Goal: Answer question/provide support

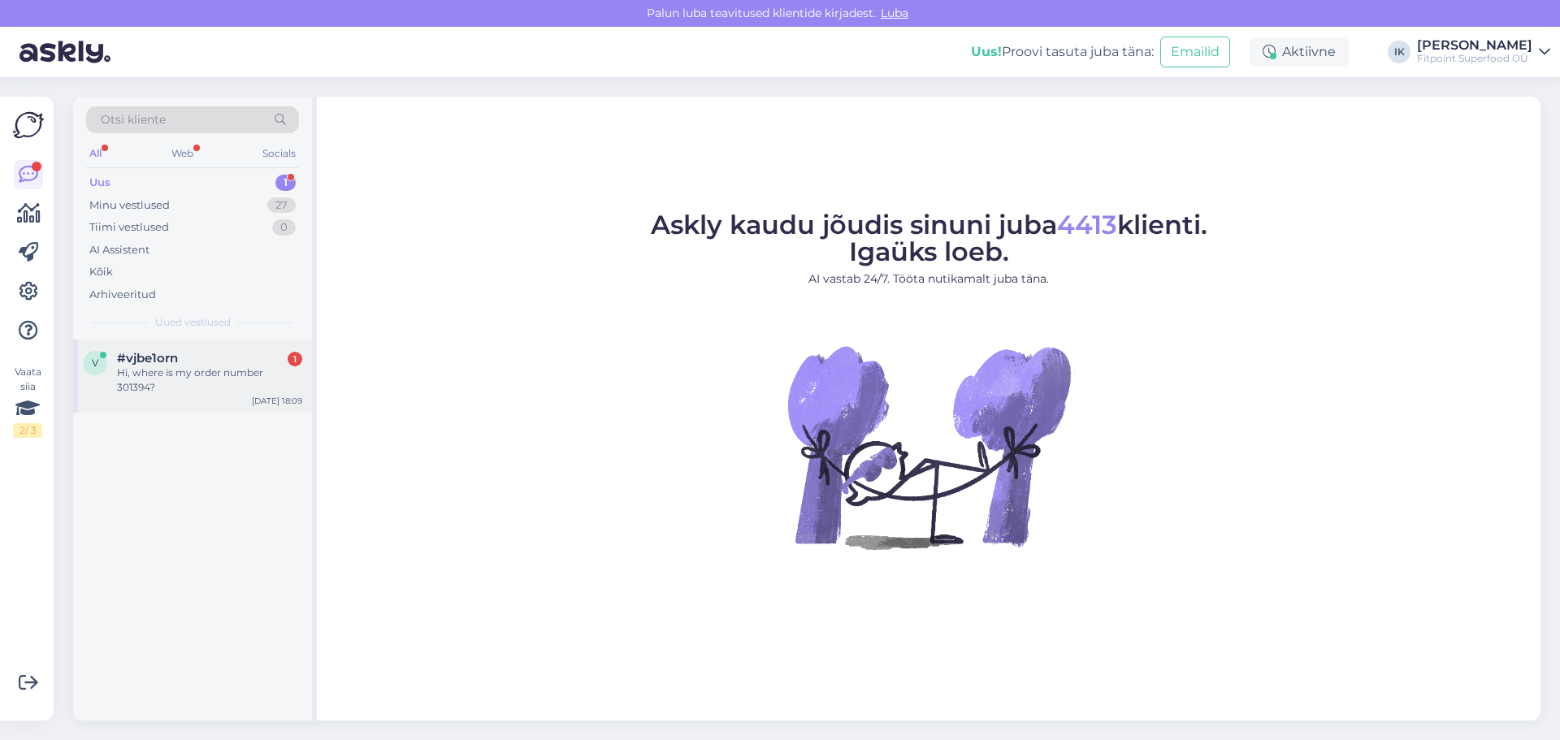
click at [228, 369] on div "Hi, where is my order number 301394?" at bounding box center [209, 380] width 185 height 29
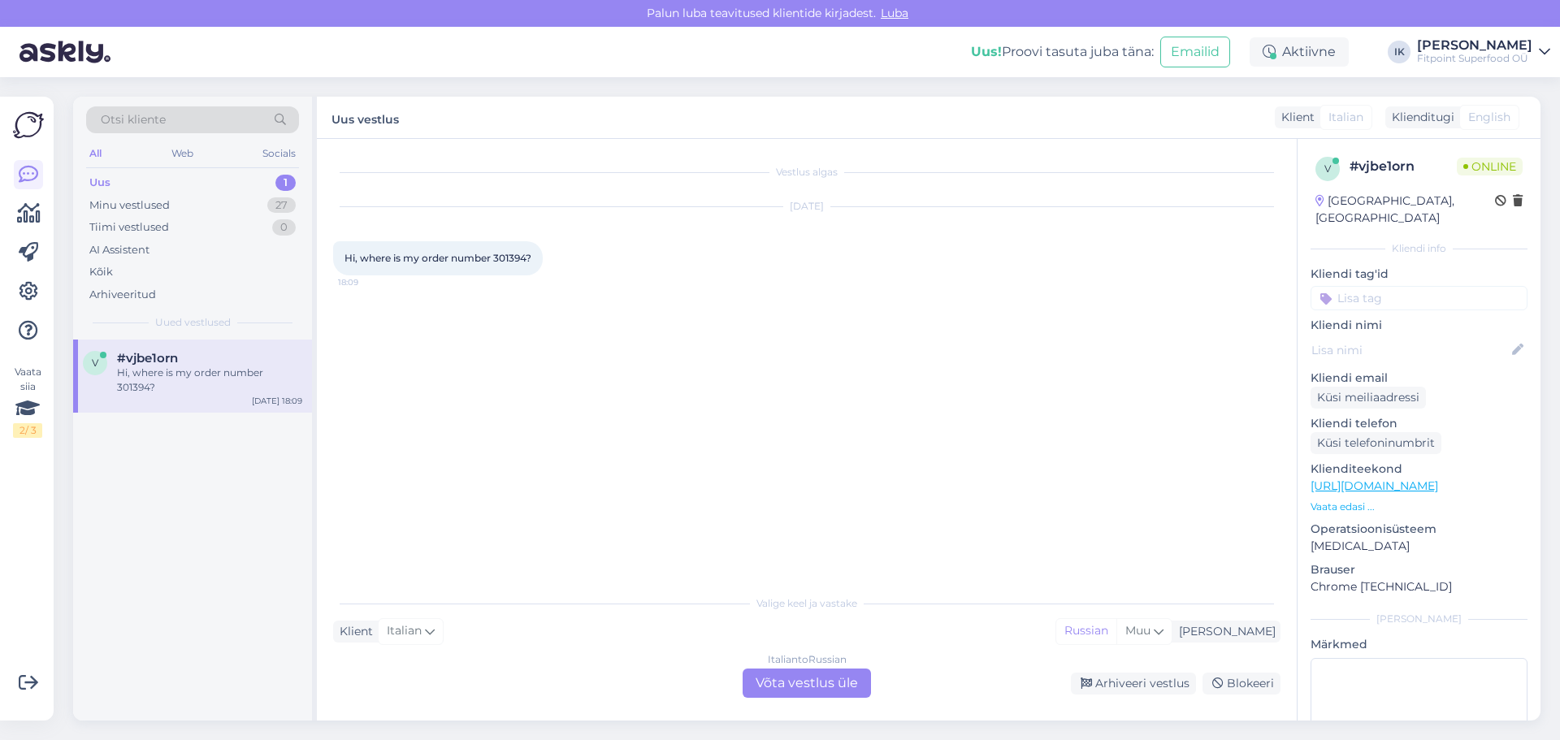
click at [788, 680] on div "Italian to Russian Võta vestlus üle" at bounding box center [807, 683] width 128 height 29
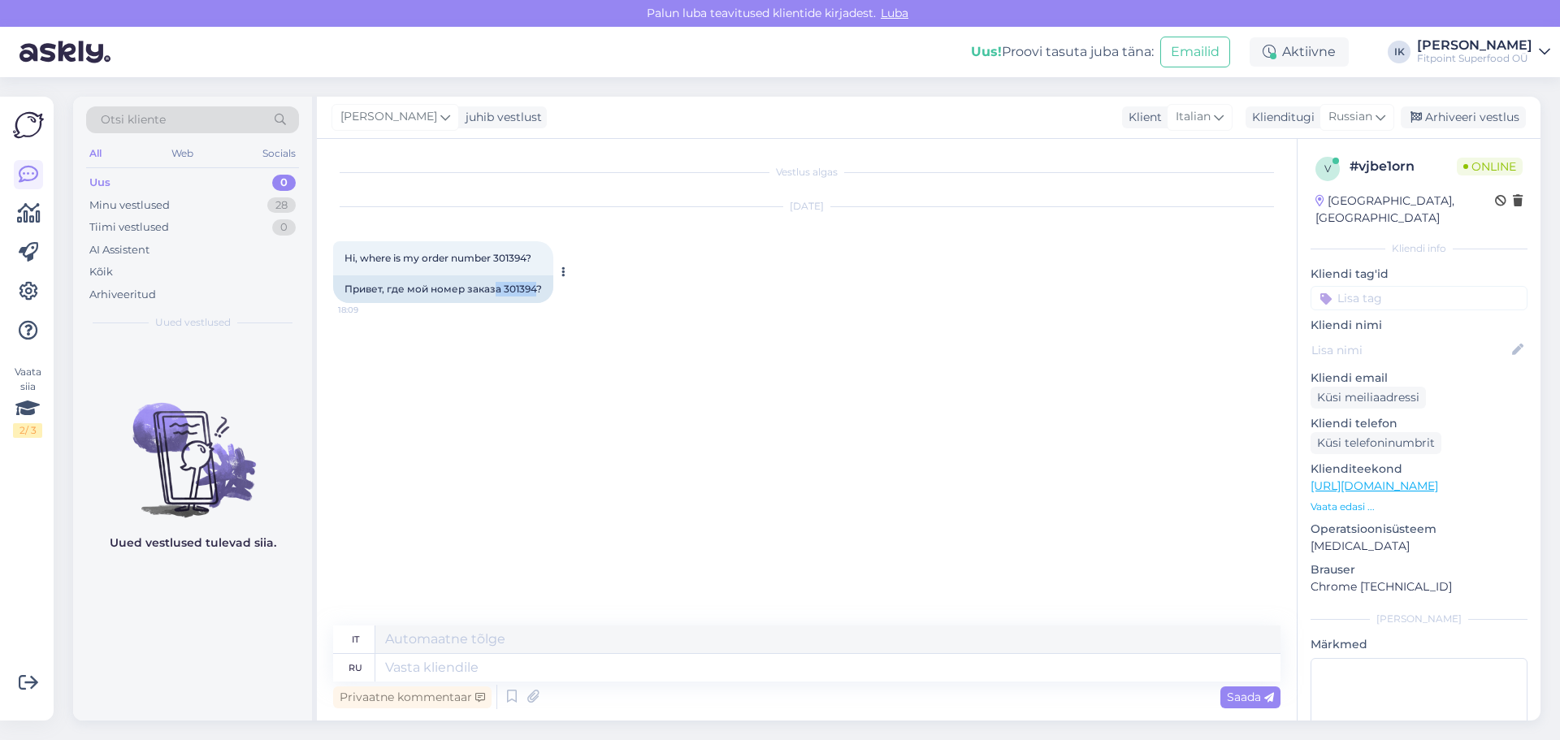
drag, startPoint x: 500, startPoint y: 289, endPoint x: 536, endPoint y: 289, distance: 35.8
click at [536, 289] on div "Привет, где мой номер заказа 301394?" at bounding box center [443, 289] width 220 height 28
drag, startPoint x: 536, startPoint y: 289, endPoint x: 503, endPoint y: 287, distance: 32.6
click at [503, 287] on div "Привет, где мой номер заказа 301394?" at bounding box center [443, 289] width 220 height 28
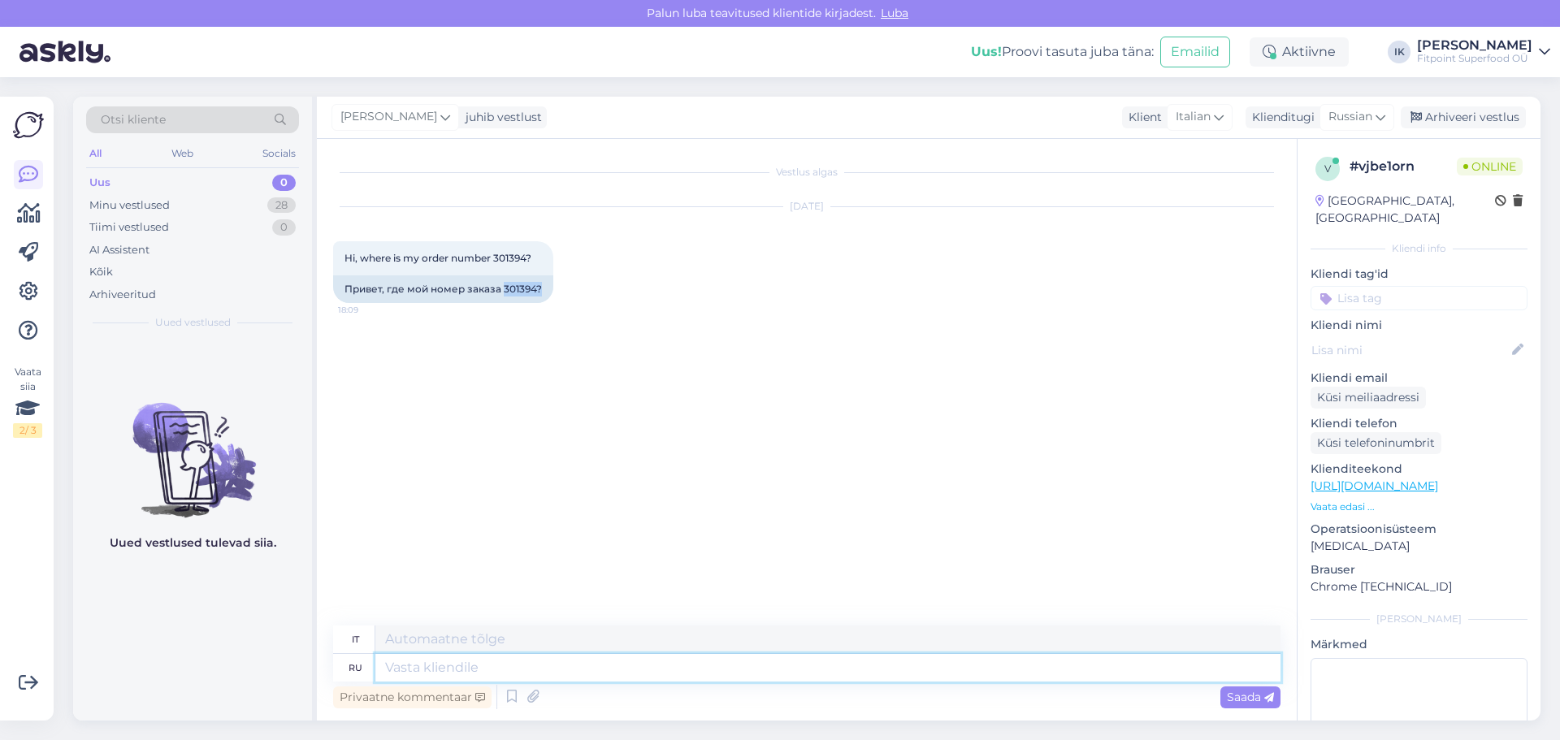
click at [494, 674] on textarea at bounding box center [827, 668] width 905 height 28
type textarea "l"
type textarea "L"
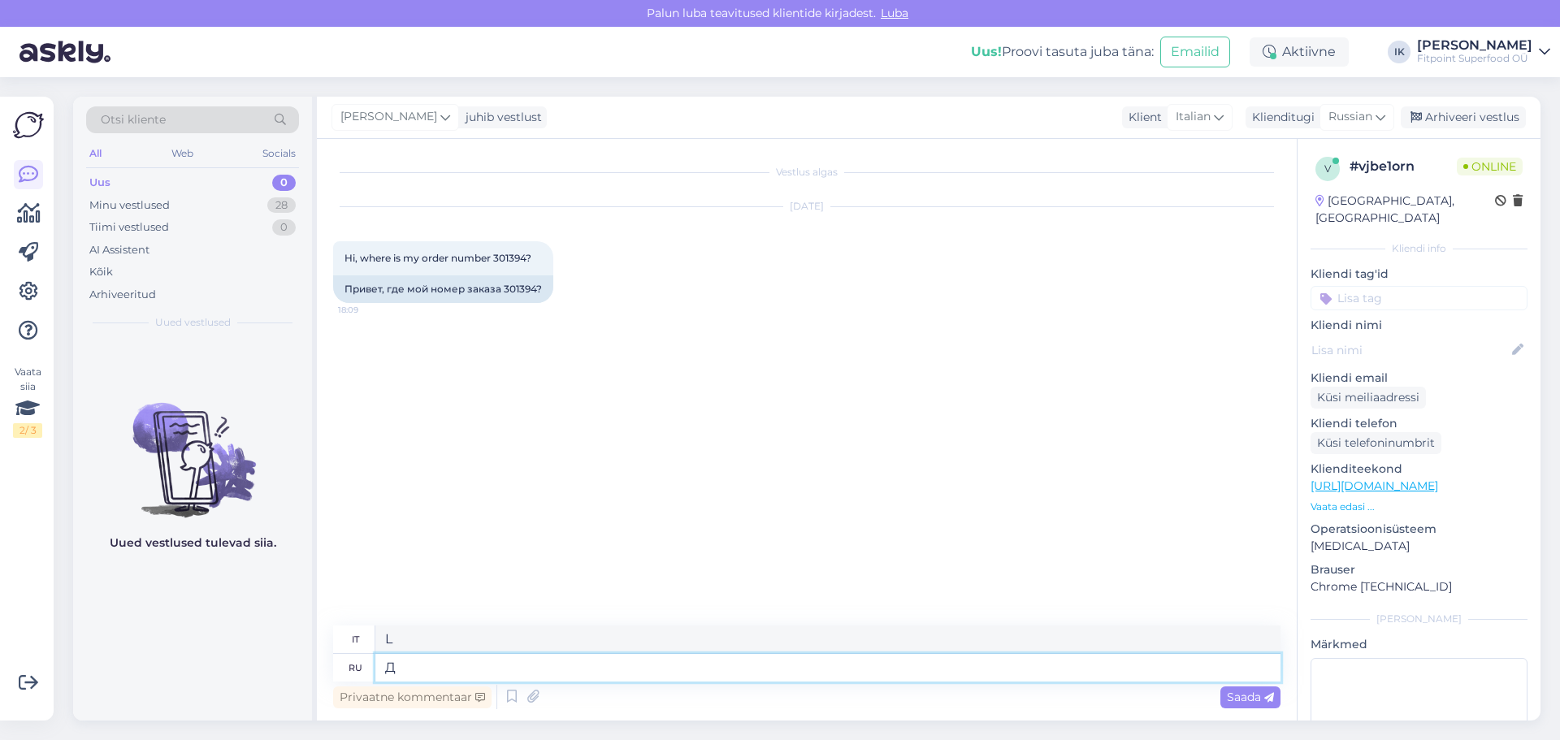
type textarea "До"
type textarea "A"
type textarea "Добрый д"
type textarea "Tipo"
type textarea "Добрый день,данное п"
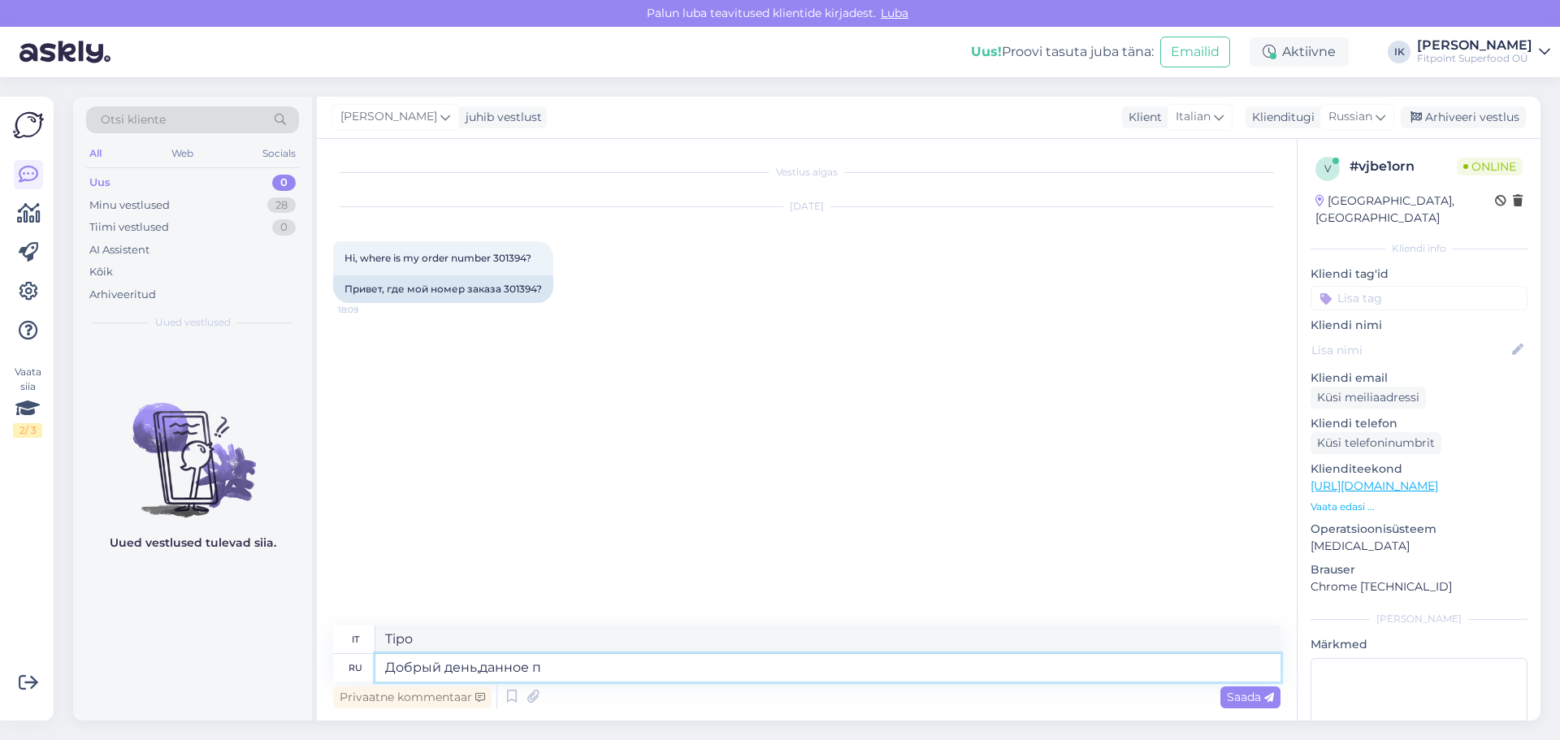
type textarea "Buon pomeriggio, questo"
type textarea "Добрый день,данное письмо б"
type textarea "Buongiorno, questa lettera"
type textarea "Добрый день,данное письмо было в"
type textarea "Buongiorno, questa lettera è stata"
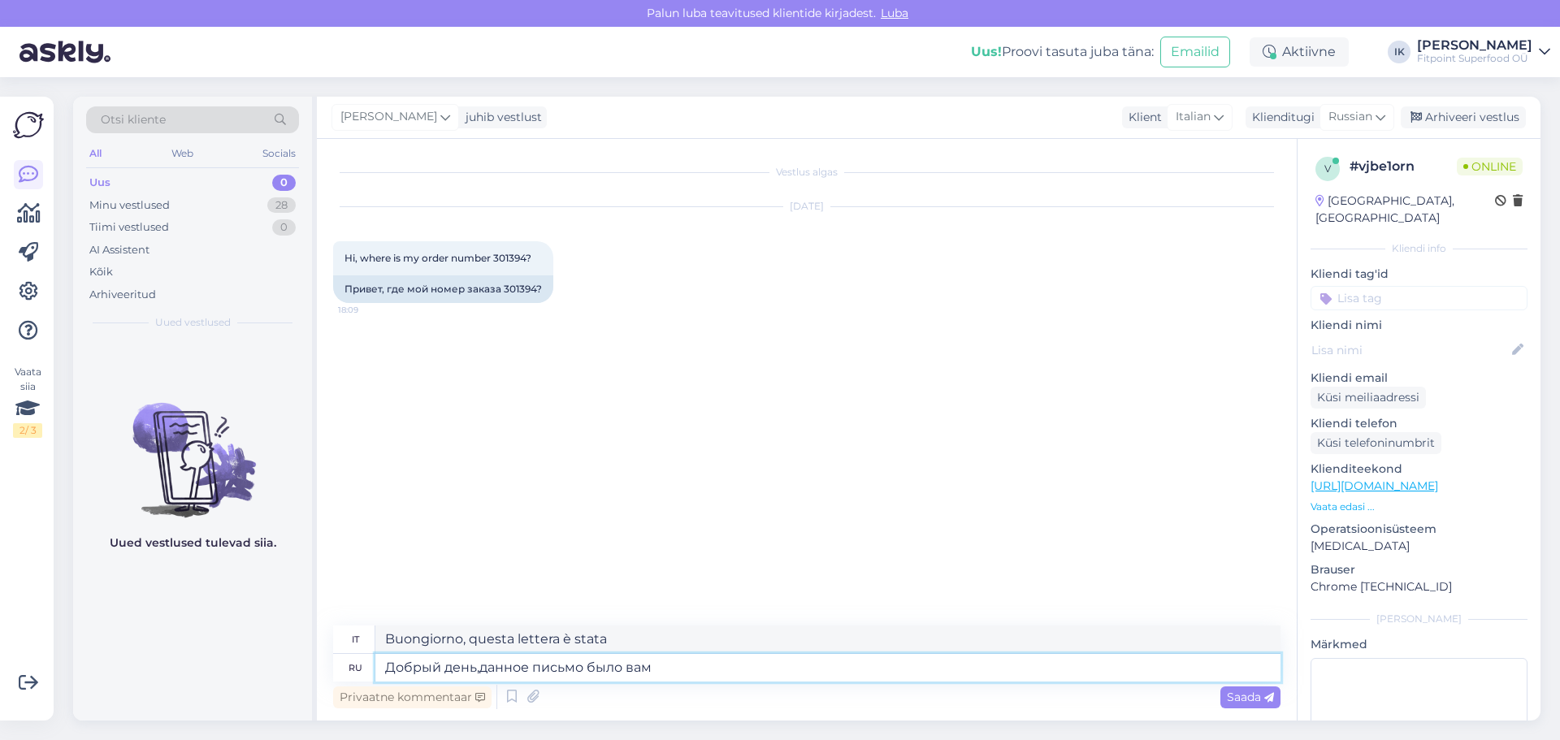
type textarea "Добрый день,данное письмо было вам о"
type textarea "Buongiorno, questa lettera era per te."
type textarea "Добрый день,данное письмо было вам отправлено на"
type textarea "Buongiorno, questa lettera è stata inviata a te."
type textarea "Добрый день,данное письмо было вам отправлено на по"
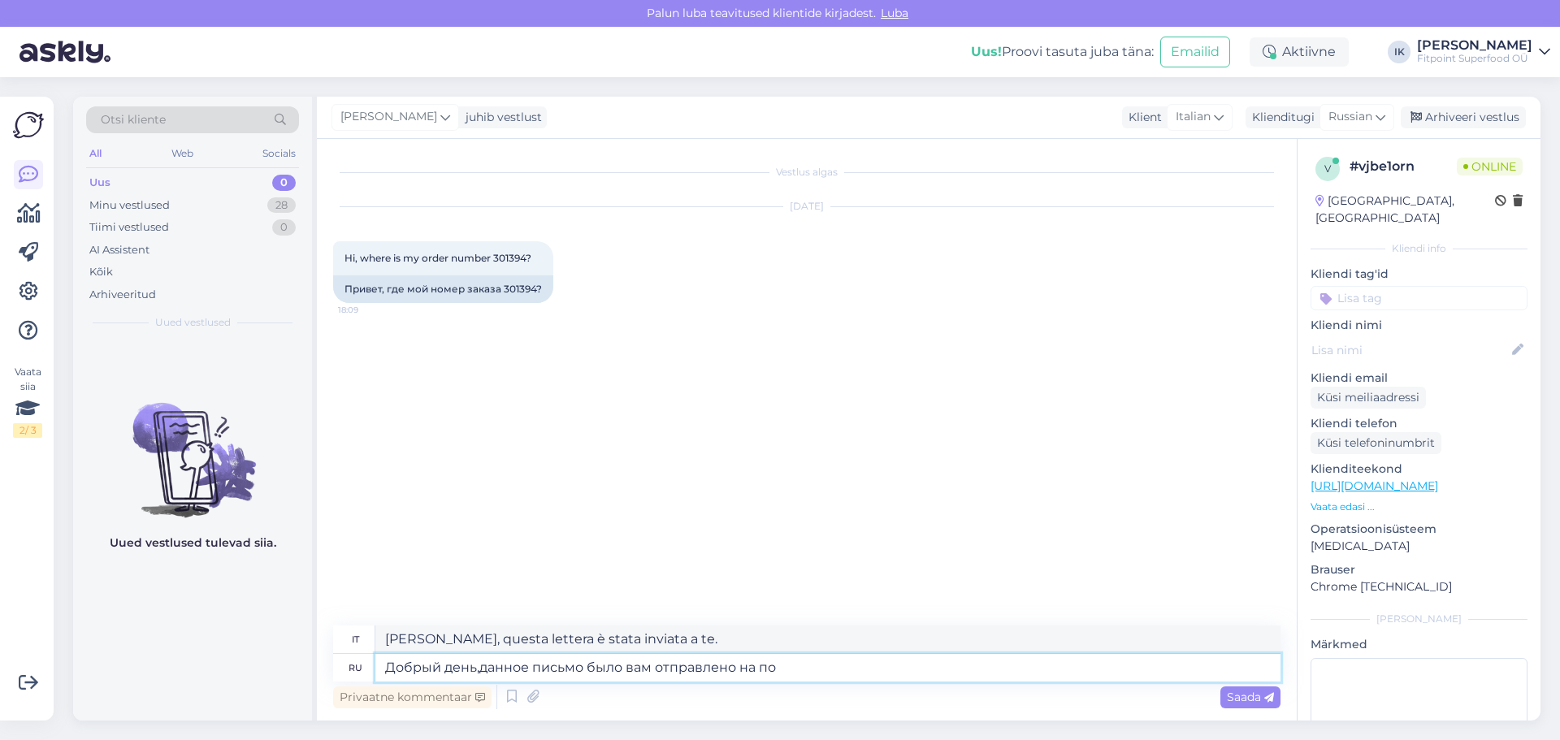
type textarea "Buongiorno, questa lettera ti è stata inviata alle"
type textarea "Добрый день,данное письмо было вам отправлено на почту,от"
type textarea "Buongiorno, questa lettera ti è stata inviata via email,"
type textarea "Добрый день,данное письмо было вам отправлено на почту,ответьте по"
type textarea "Buongiorno, questa lettera ti è stata inviata via email, per favore rispondi"
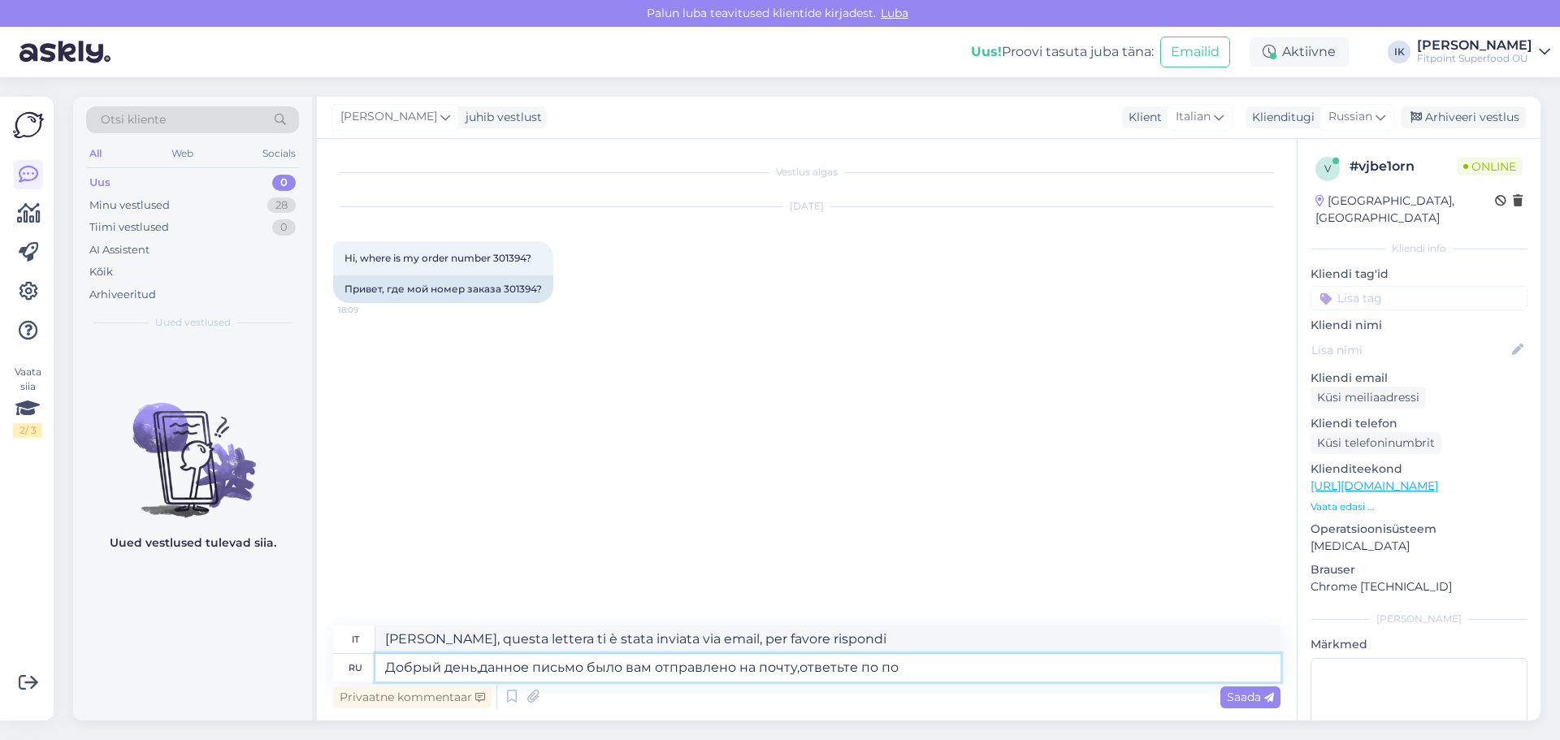
type textarea "Добрый день,данное письмо было вам отправлено на почту,ответьте по поч"
type textarea "Buongiorno, questa lettera ti è stata inviata via email, ti preghiamo di rispon…"
type textarea "Добрый день,данное письмо было вам отправлено на почту,ответьте по почте н"
type textarea "Buongiorno, questa lettera ti è stata inviata per posta, per favore rispondi pe…"
type textarea "Добрый день,данное письмо было вам отправлено на почту,ответьте по почте на н"
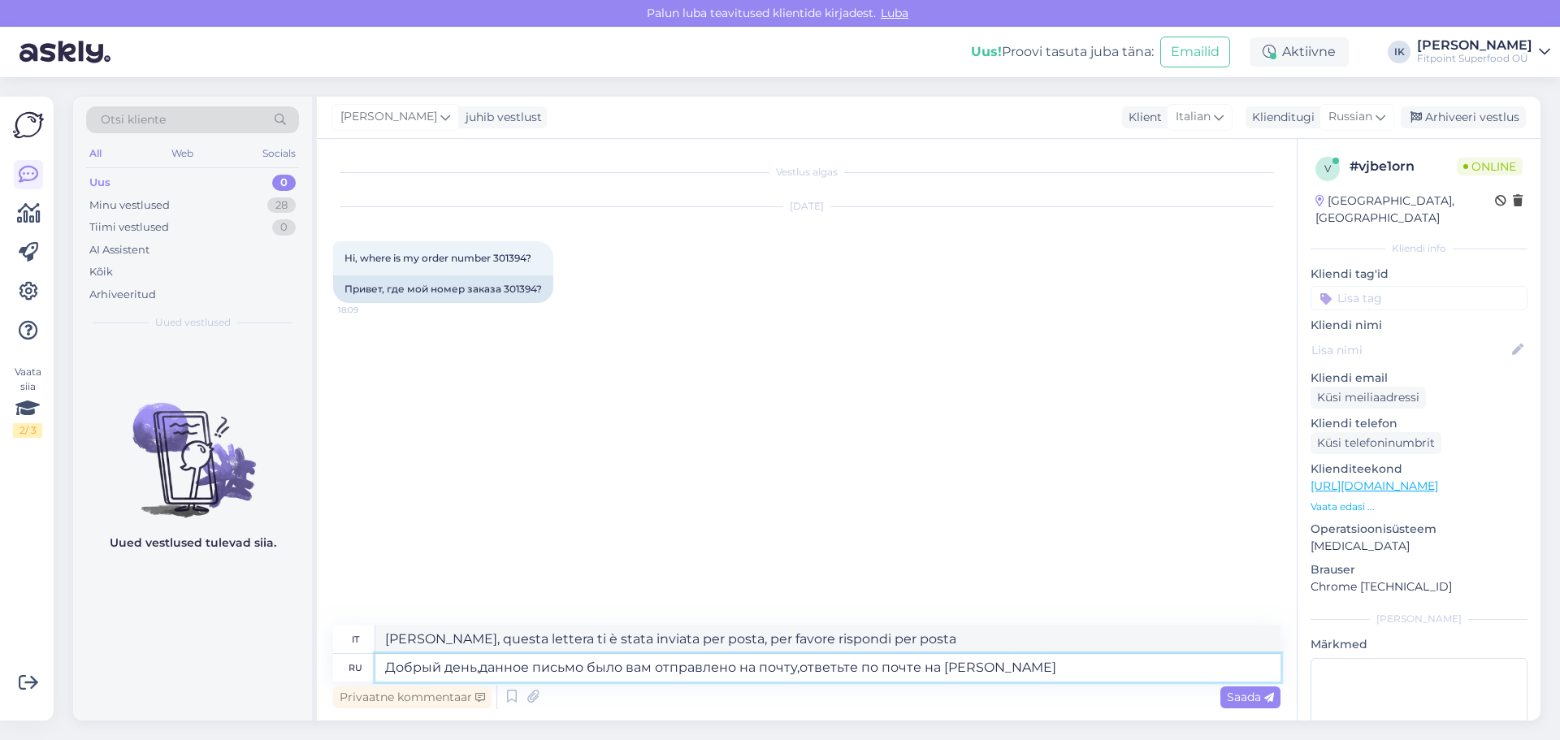
type textarea "Buongiorno, questa lettera ti è stata inviata per posta, ti prego di rispondere…"
type textarea "Добрый день,данное письмо было вам отправлено на почту,ответьте по почте на него"
type textarea "Buongiorno, questa lettera ti è stata inviata per posta, per favore rispondi pe…"
paste textarea "Arve #301394 FITPOINT.EE <fitpoint.ee@gmail.com> Wed 10 Sept, 09:09 (6 days ago…"
type textarea "Добрый день,данное письмо было вам отправлено на почту,ответьте по почте на нег…"
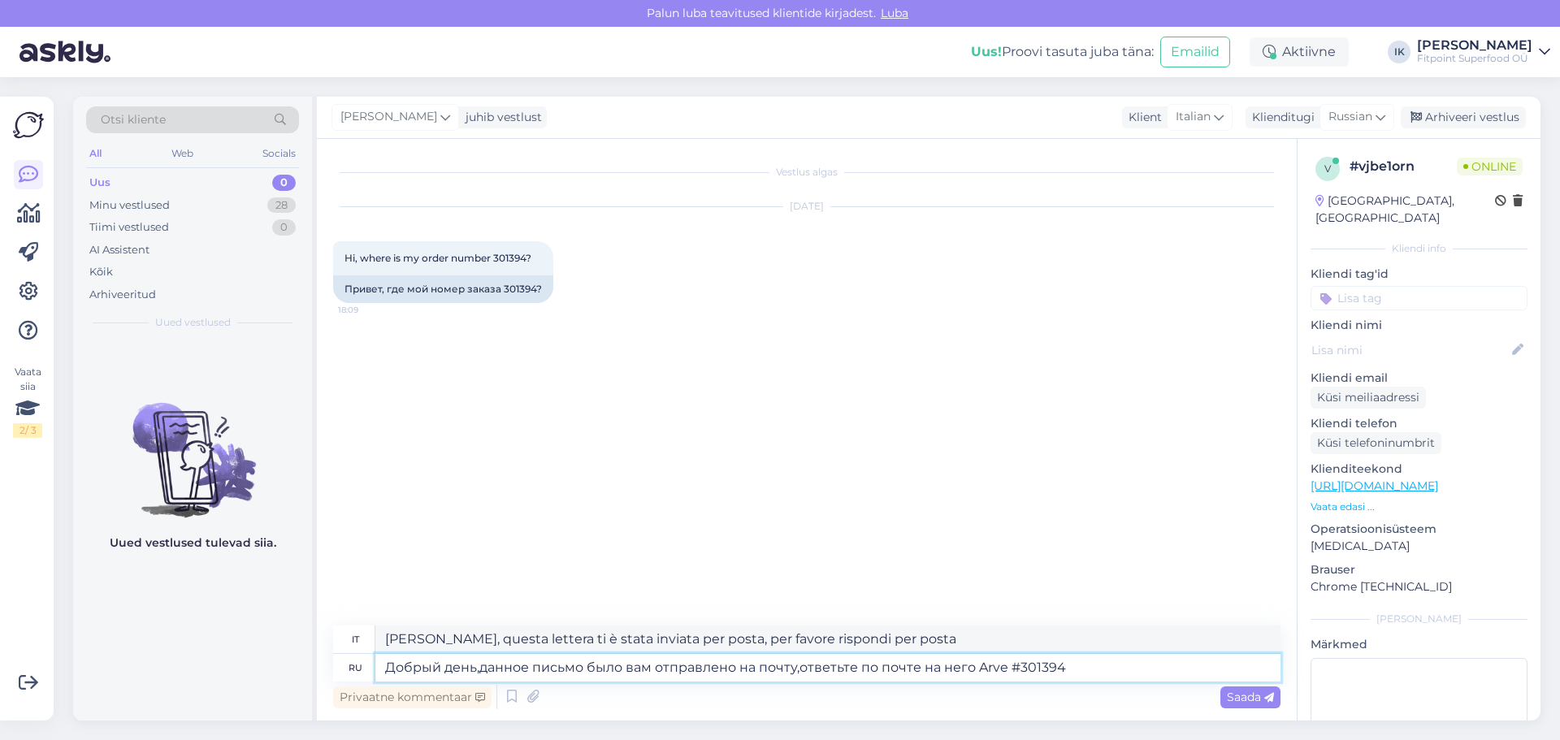
scroll to position [50, 0]
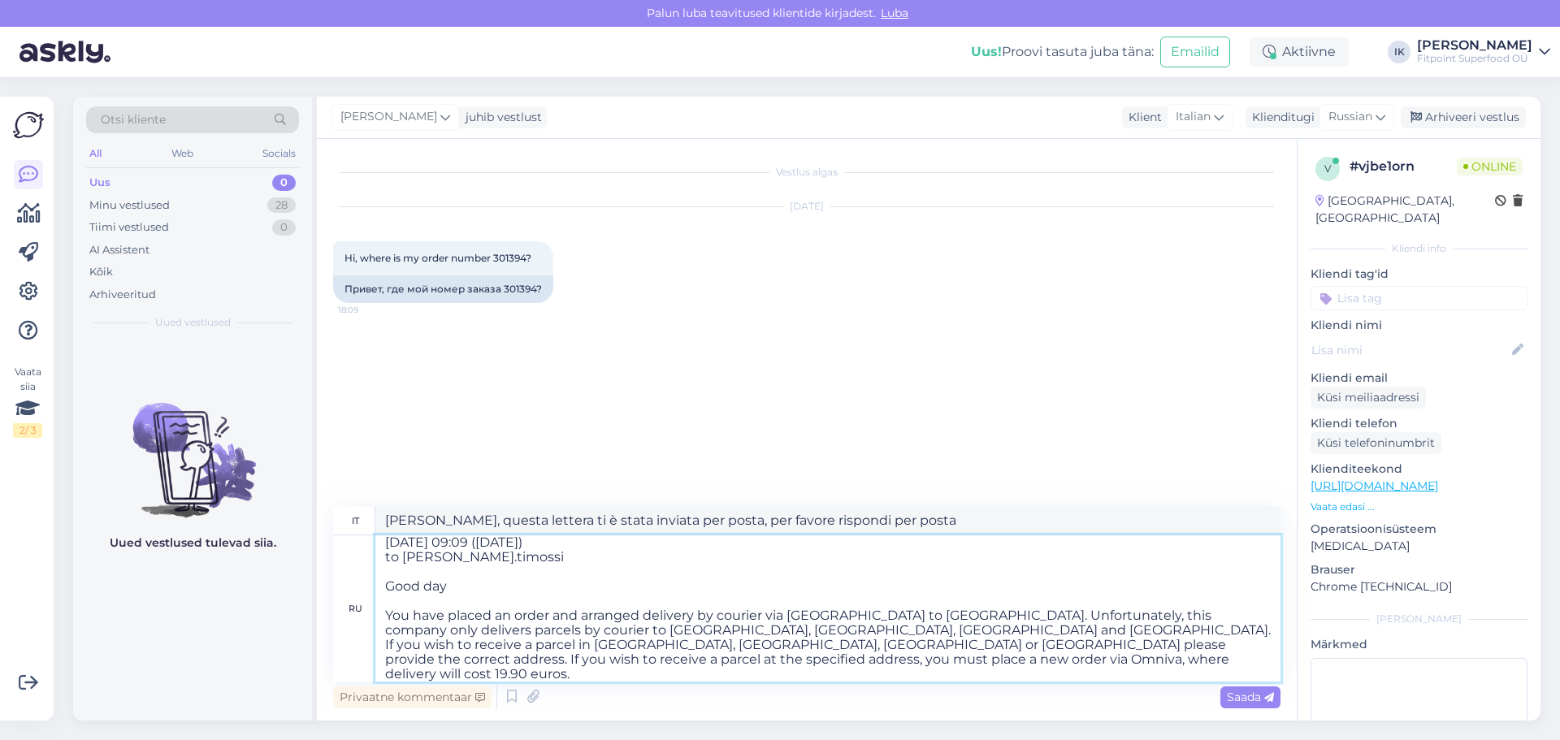
type textarea "Buongiorno, questa lettera ti è stata inviata per posta, ti preghiamo di rispon…"
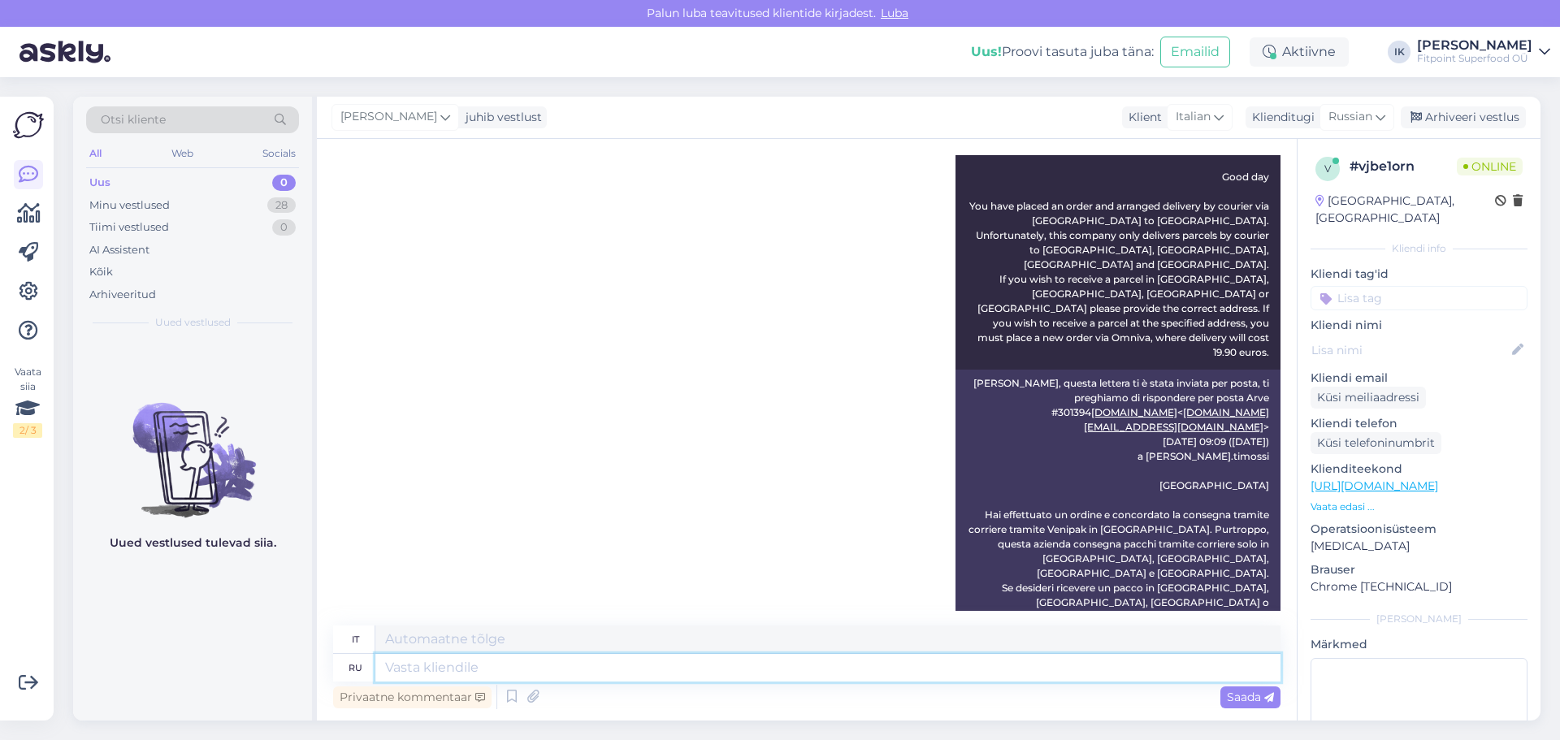
scroll to position [290, 0]
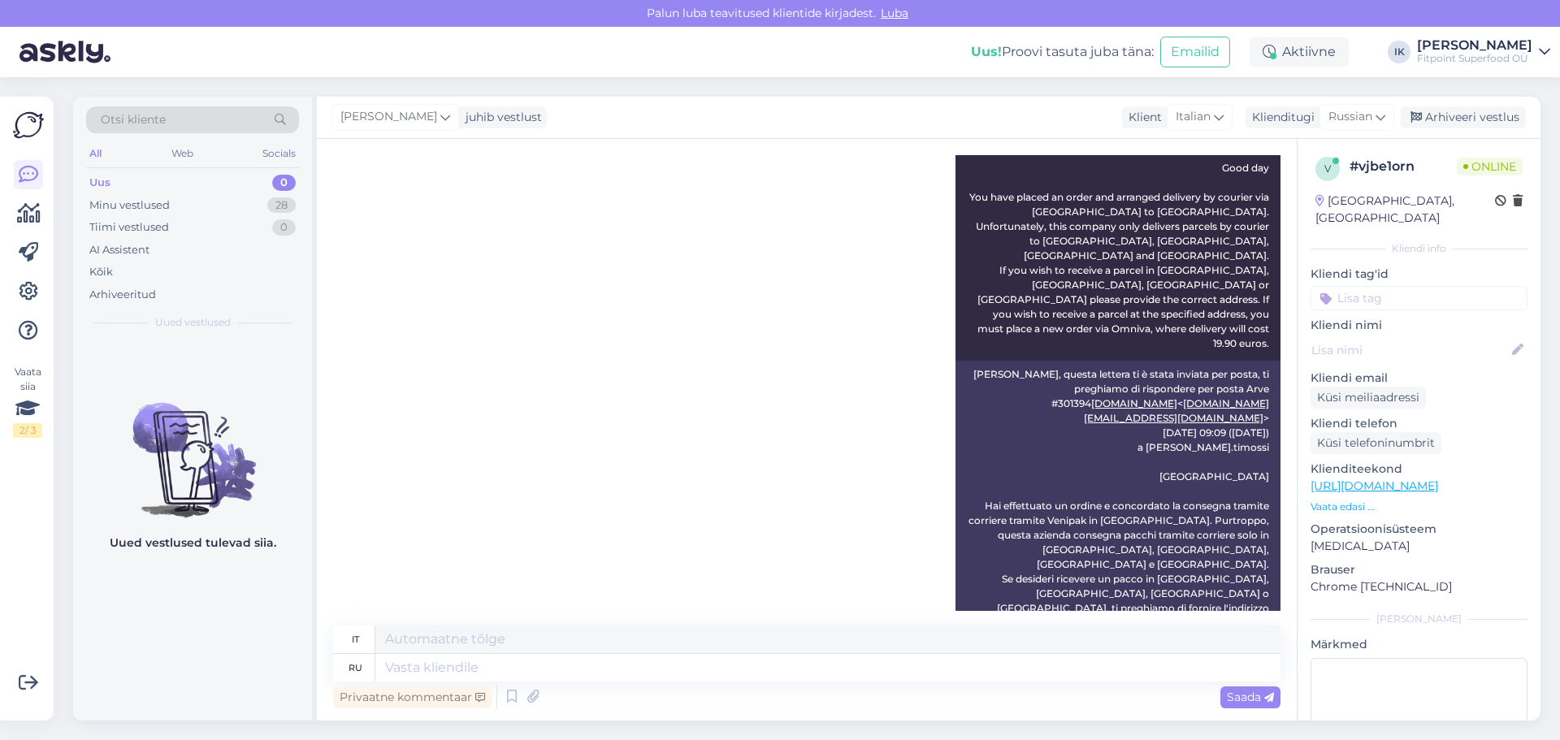
click at [676, 428] on div "Ilja Koivanen Добрый день,данное письмо было вам отправлено на почту,ответьте п…" at bounding box center [807, 357] width 948 height 653
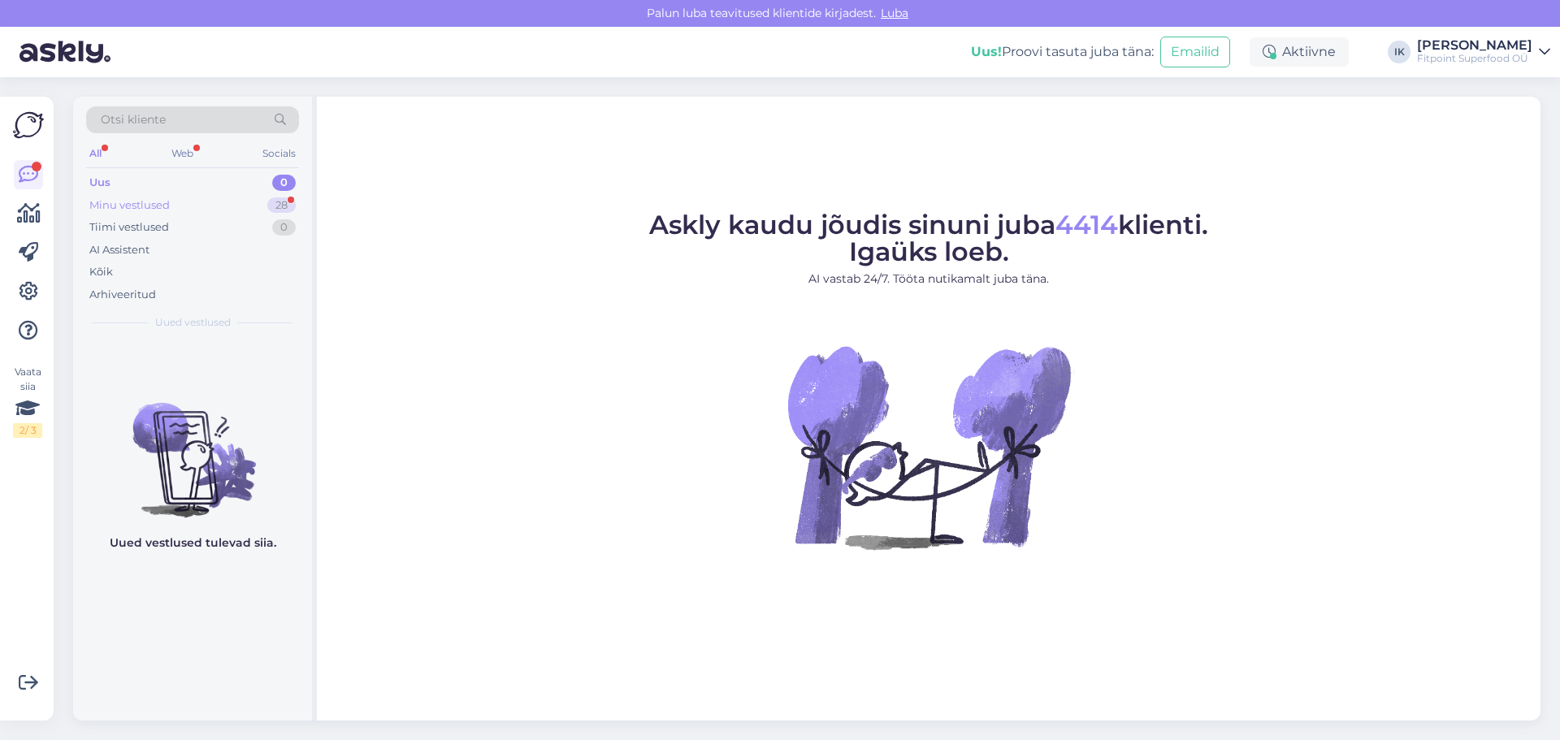
click at [115, 209] on div "Minu vestlused" at bounding box center [129, 205] width 80 height 16
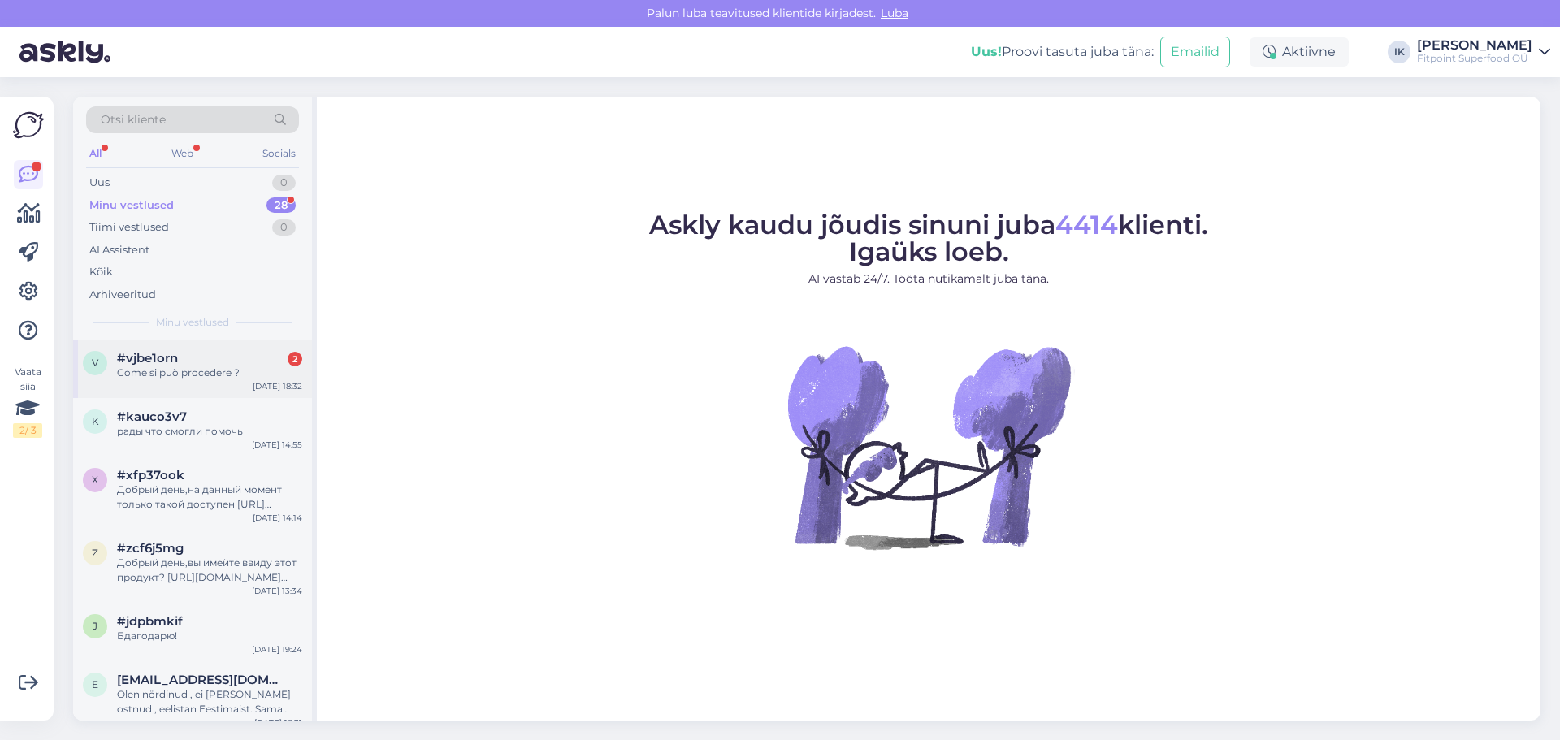
click at [153, 353] on span "#vjbe1orn" at bounding box center [147, 358] width 61 height 15
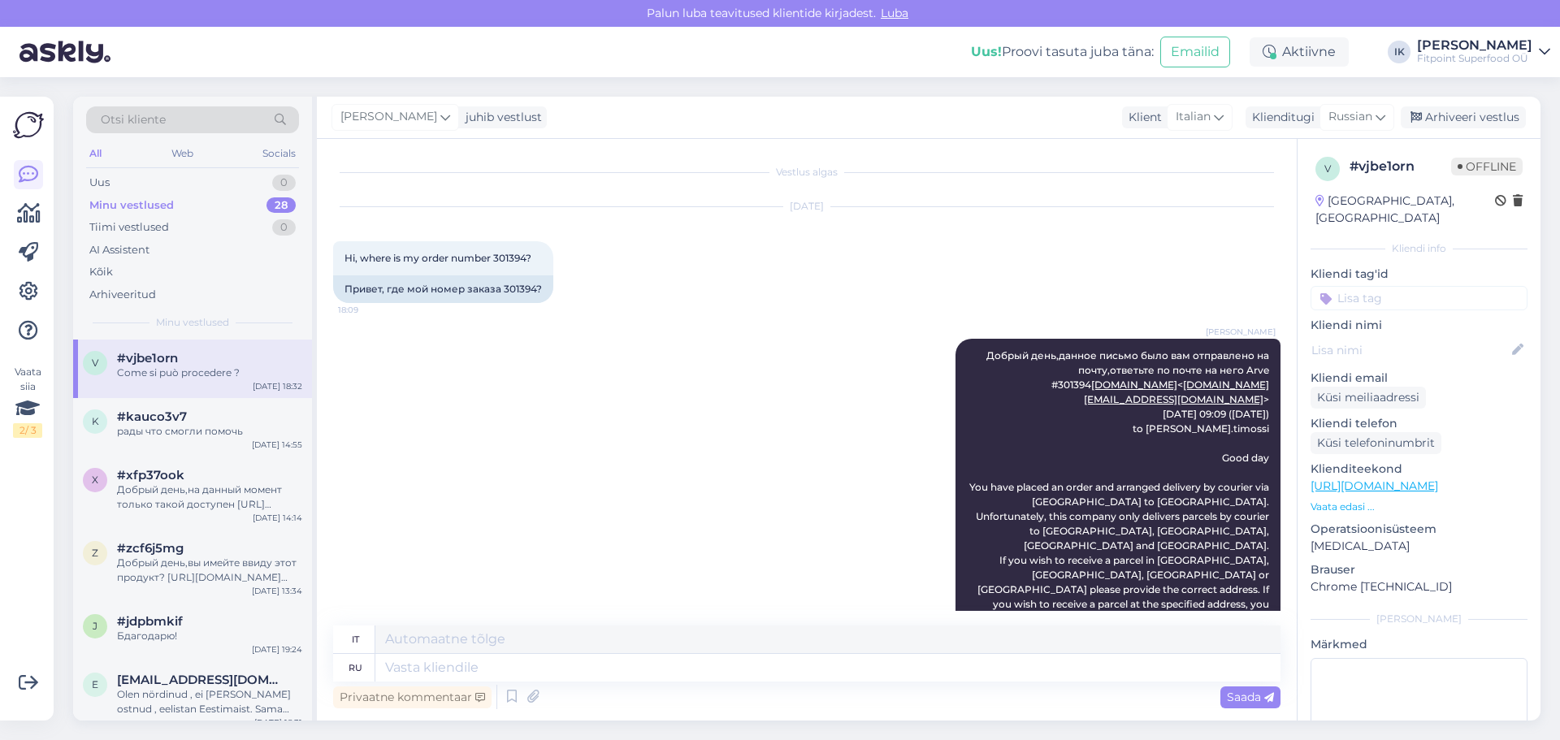
scroll to position [485, 0]
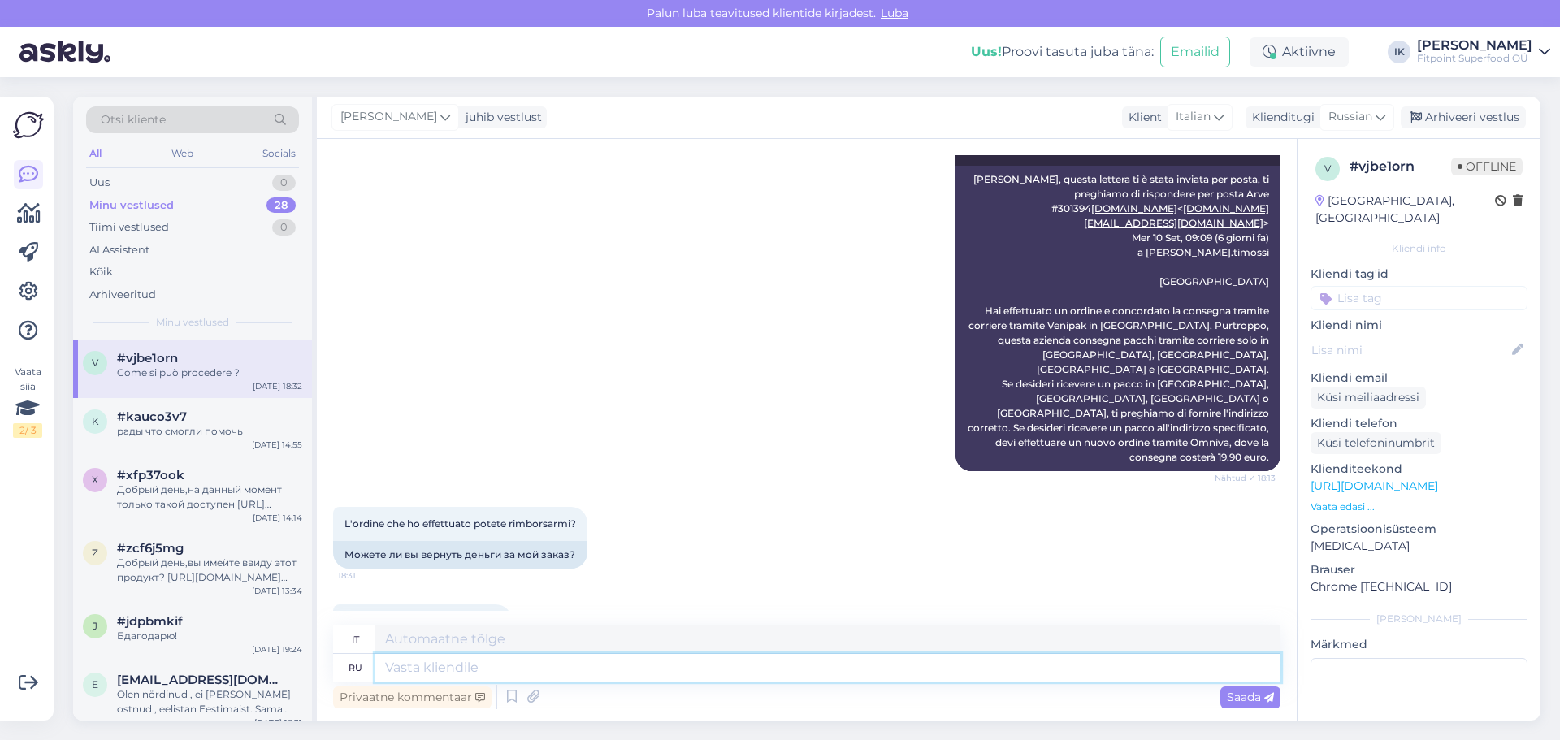
click at [657, 670] on textarea at bounding box center [827, 668] width 905 height 28
type textarea "L"
type textarea "g"
type textarea "L"
type textarea "Да,мы мо"
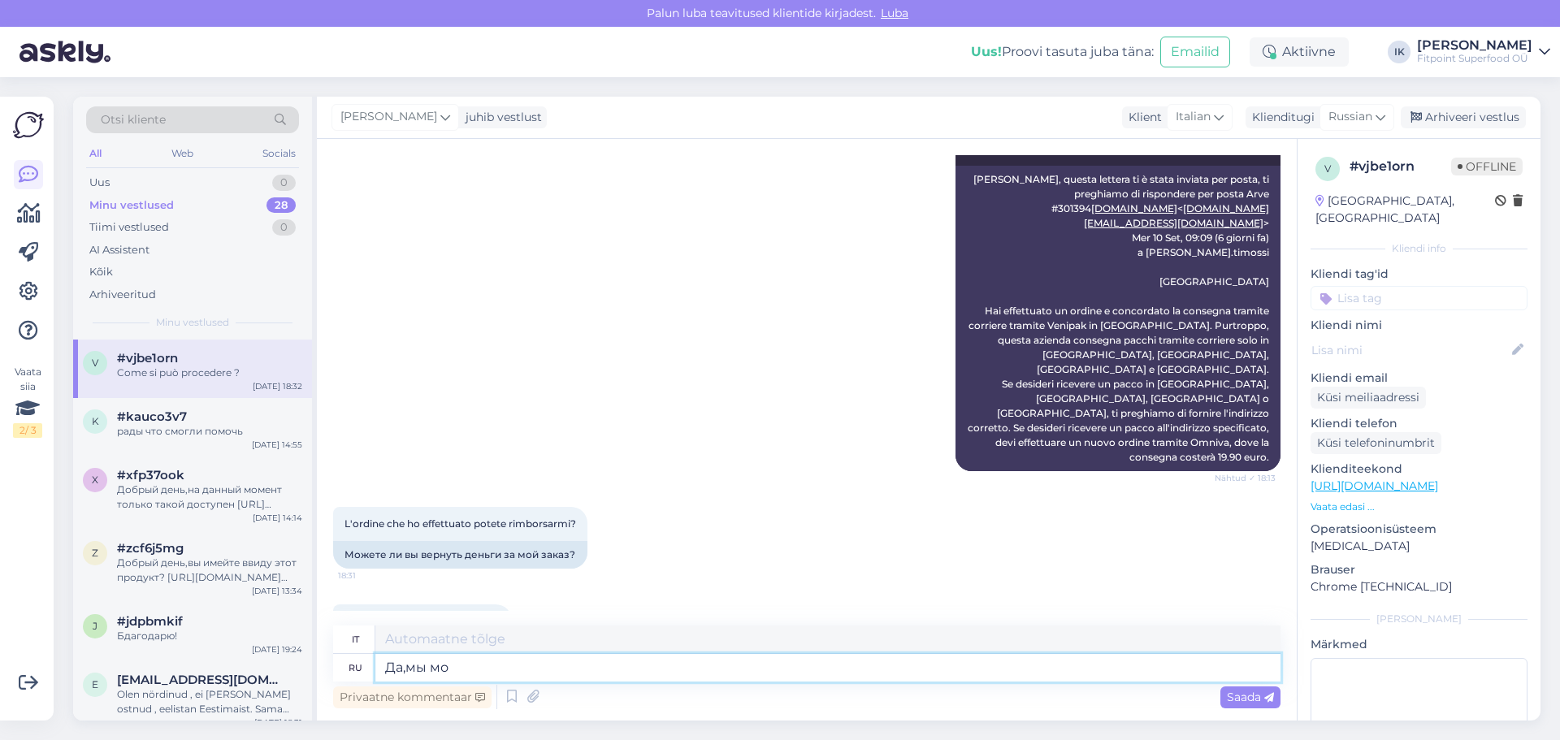
type textarea "Sì, lo siamo."
type textarea "Да,мы можем ан"
type textarea "Sì, possiamo."
type textarea "Да,мы можем аннудировать ва"
type textarea "Sì, possiamo annullare"
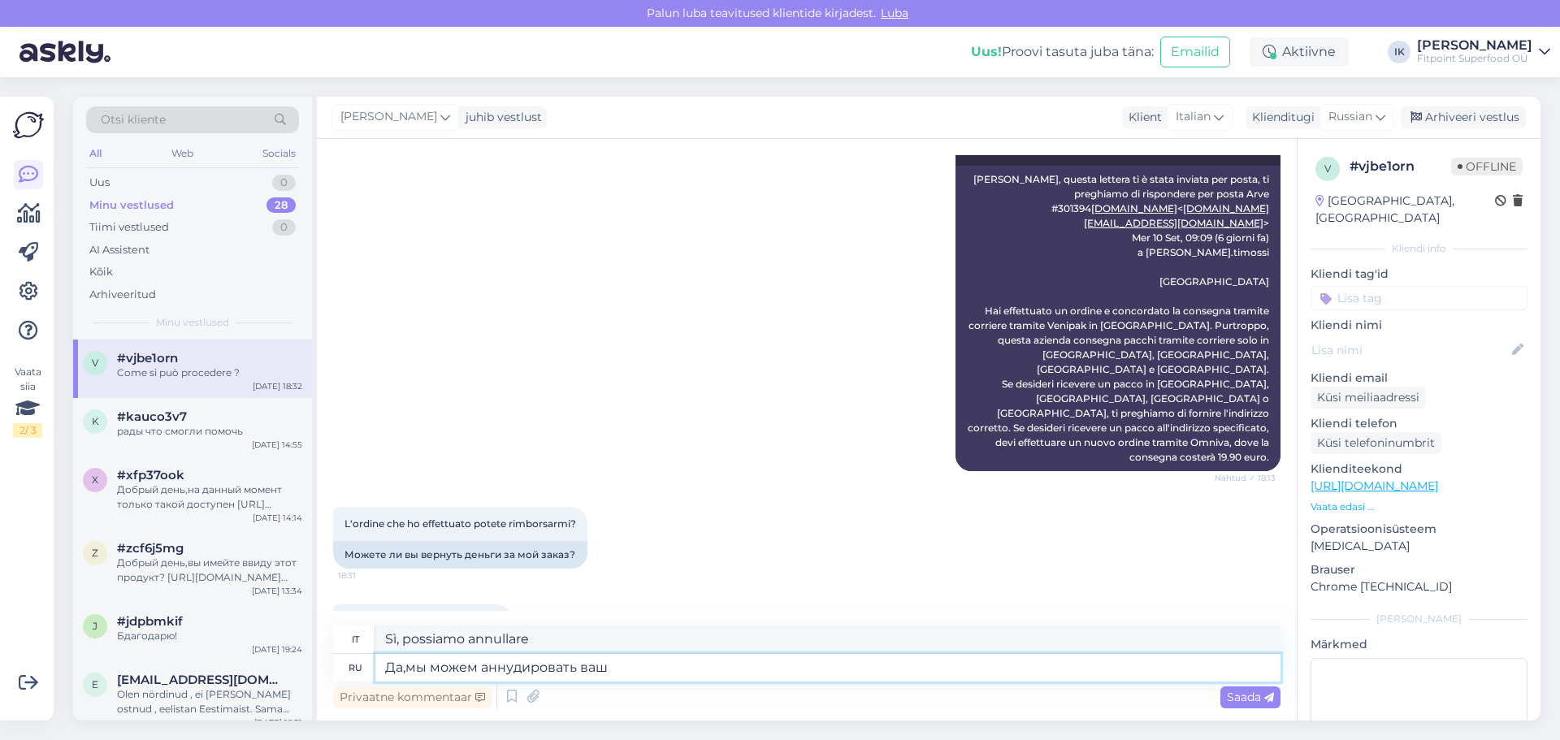
type textarea "Да,мы можем аннудировать ваш"
type textarea "Sì, possiamo annullare il tuo"
type textarea "Да,мы можем аннудировать ваш заказ,но в"
type textarea "Sì, possiamo annullare il tuo ordine, ma"
type textarea "Да,мы можем аннудировать ваш заказ,но возс"
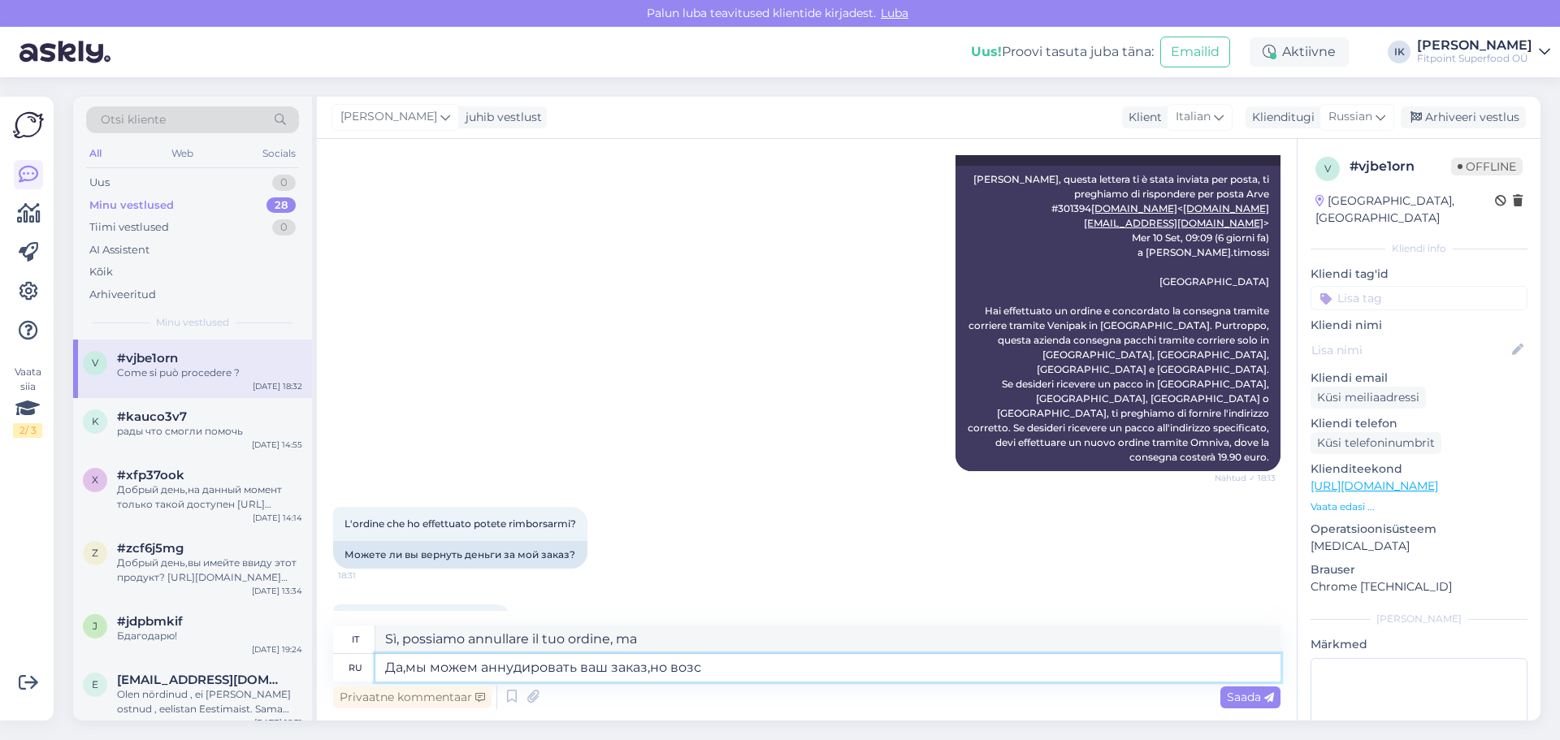
type textarea "Sì, possiamo annullare il tuo ordine, ma il reso"
type textarea "Да,мы можем аннудировать ваш заказ,но возв"
type textarea "Sì, possiamo annullare il tuo ordine, ma"
type textarea "Да,мы можем аннудировать ваш заказ,но возврат д"
type textarea "Sì, possiamo annullare il tuo ordine, ma il rimborso"
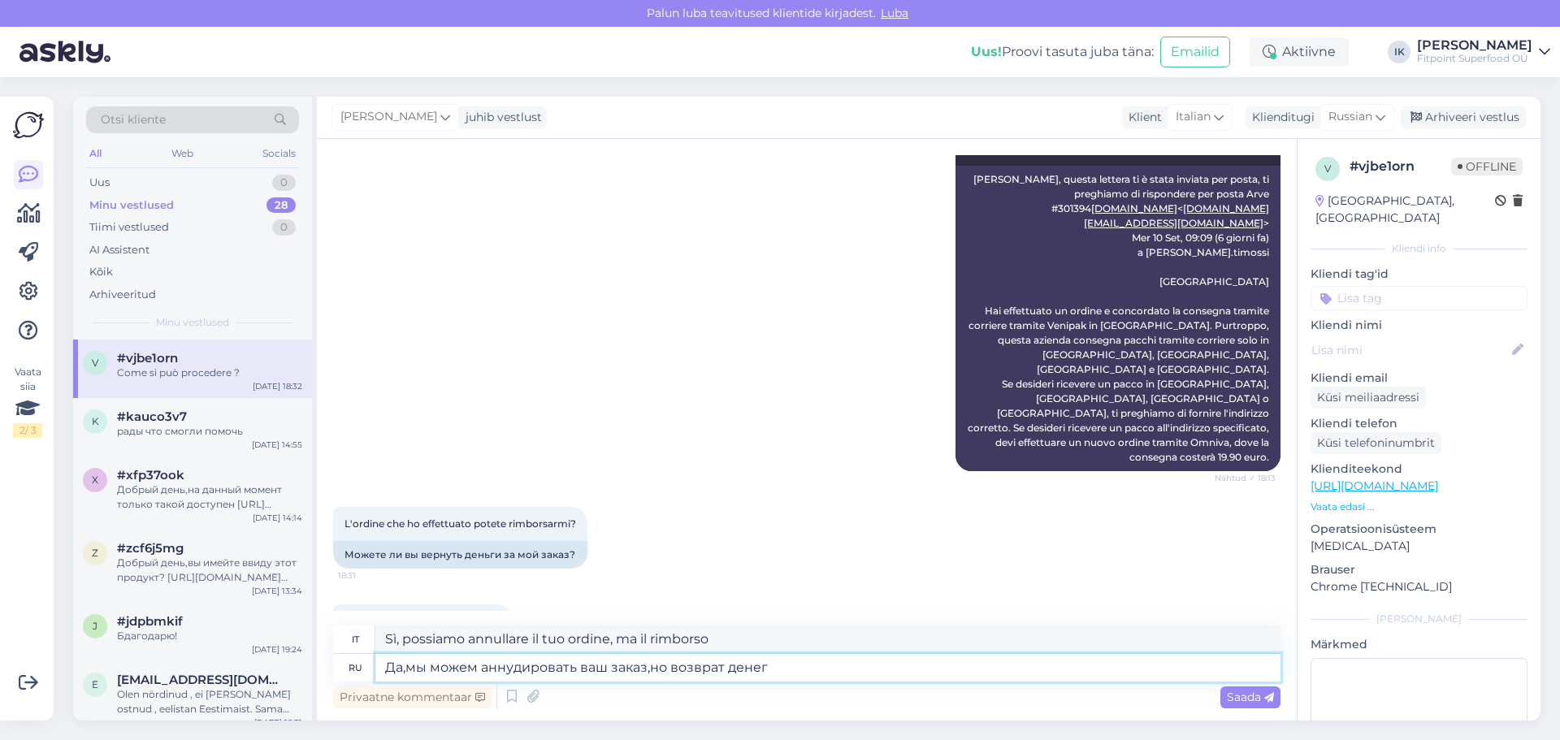
type textarea "Да,мы можем аннудировать ваш заказ,но возврат денег з"
type textarea "Sì, possiamo annullare il tuo ordine, ma l'importo verrà rimborsato."
type textarea "Да,мы можем аннудировать ваш заказ,но возврат денег занимает ж"
type textarea "Sì, possiamo annullare il tuo ordine, ma il rimborso avviene"
type textarea "Да,мы можем аннудировать ваш заказ,но возврат денег занимает до 2"
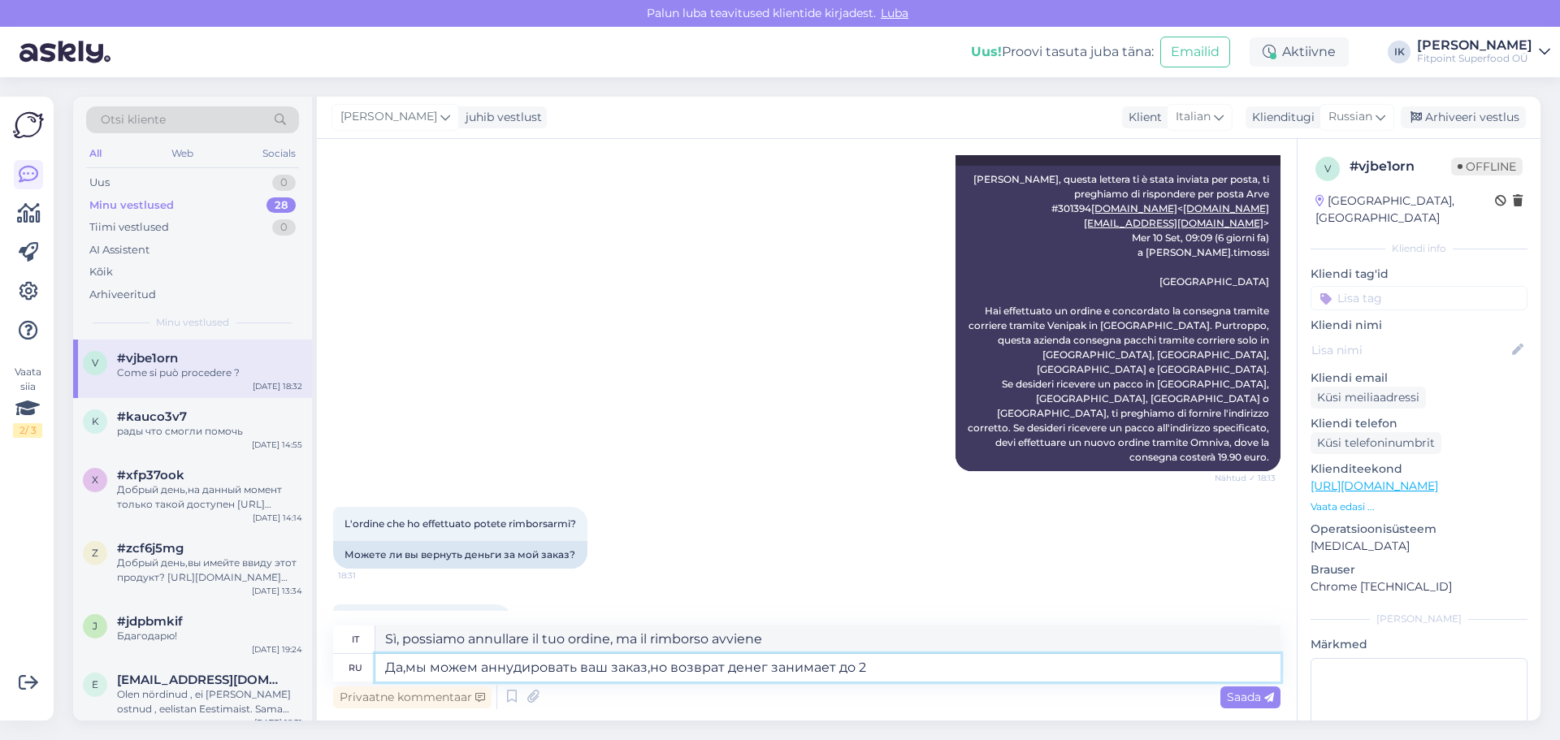
type textarea "Sì, possiamo annullare il tuo ordine, ma il rimborso richiederà fino a"
type textarea "Да,мы можем аннудировать ваш заказ,но возврат денег занимает до 2 р"
type textarea "Sì, possiamo annullare il tuo ordine, ma il rimborso richiede fino a 2"
type textarea "Да,мы можем аннудировать ваш заказ,но возврат денег занимает до 2 недель,но об"
type textarea "Sì, possiamo annullare il tuo ordine, ma il rimborso richiede fino a 2 settiman…"
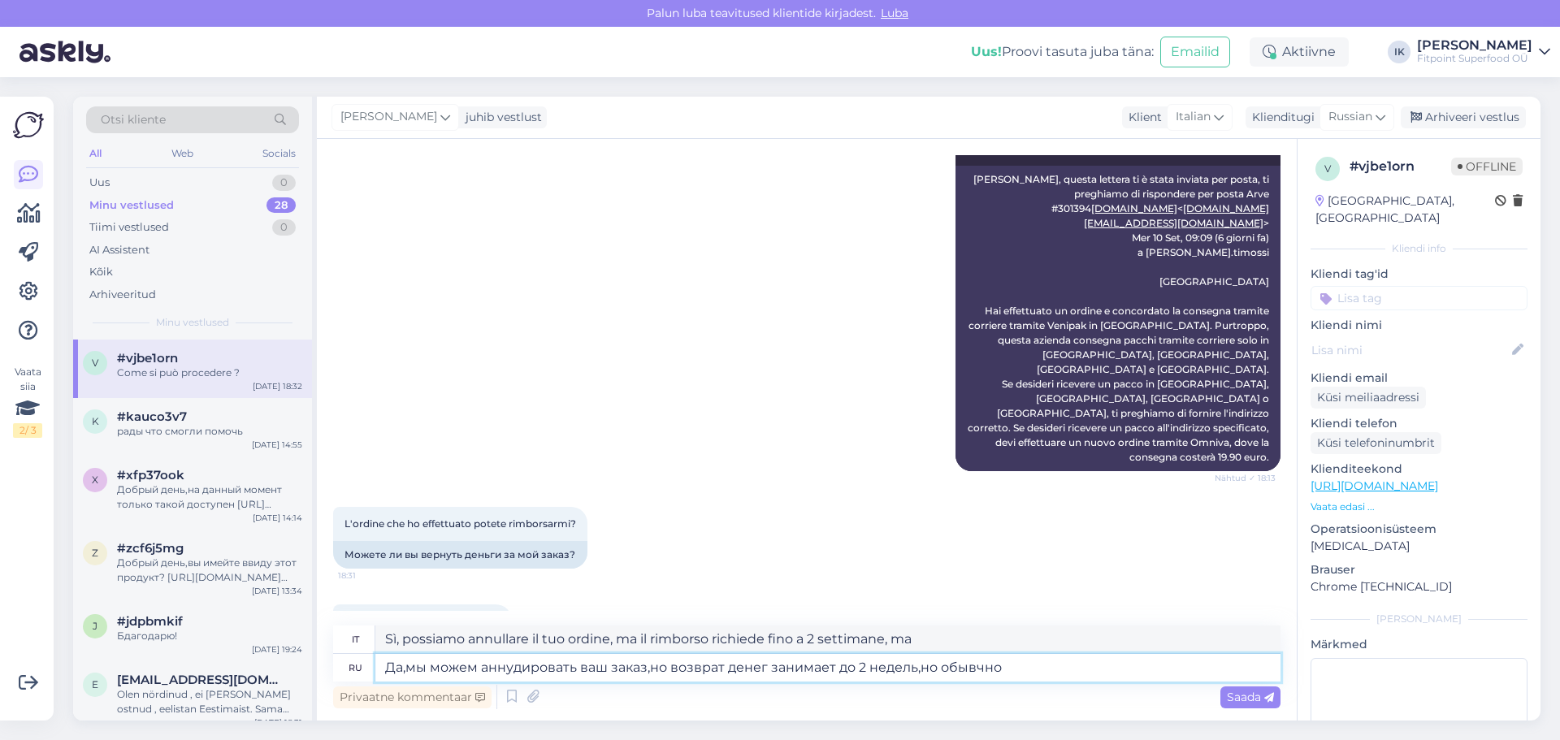
type textarea "Да,мы можем аннудировать ваш заказ,но возврат денег занимает до 2 недель,но обы…"
type textarea "Sì, possiamo annullare il tuo ordine, ma il rimborso richiede fino a 2 settiman…"
type textarea "Да,мы можем аннудировать ваш заказ,но возврат денег занимает до 2 недель,но обы…"
type textarea "Sì, possiamo annullare il tuo ordine, ma il rimborso richiede fino a 2 settiman…"
type textarea "Да,мы можем аннудировать ваш заказ,но возврат денег занимает до 2 недель,но обы…"
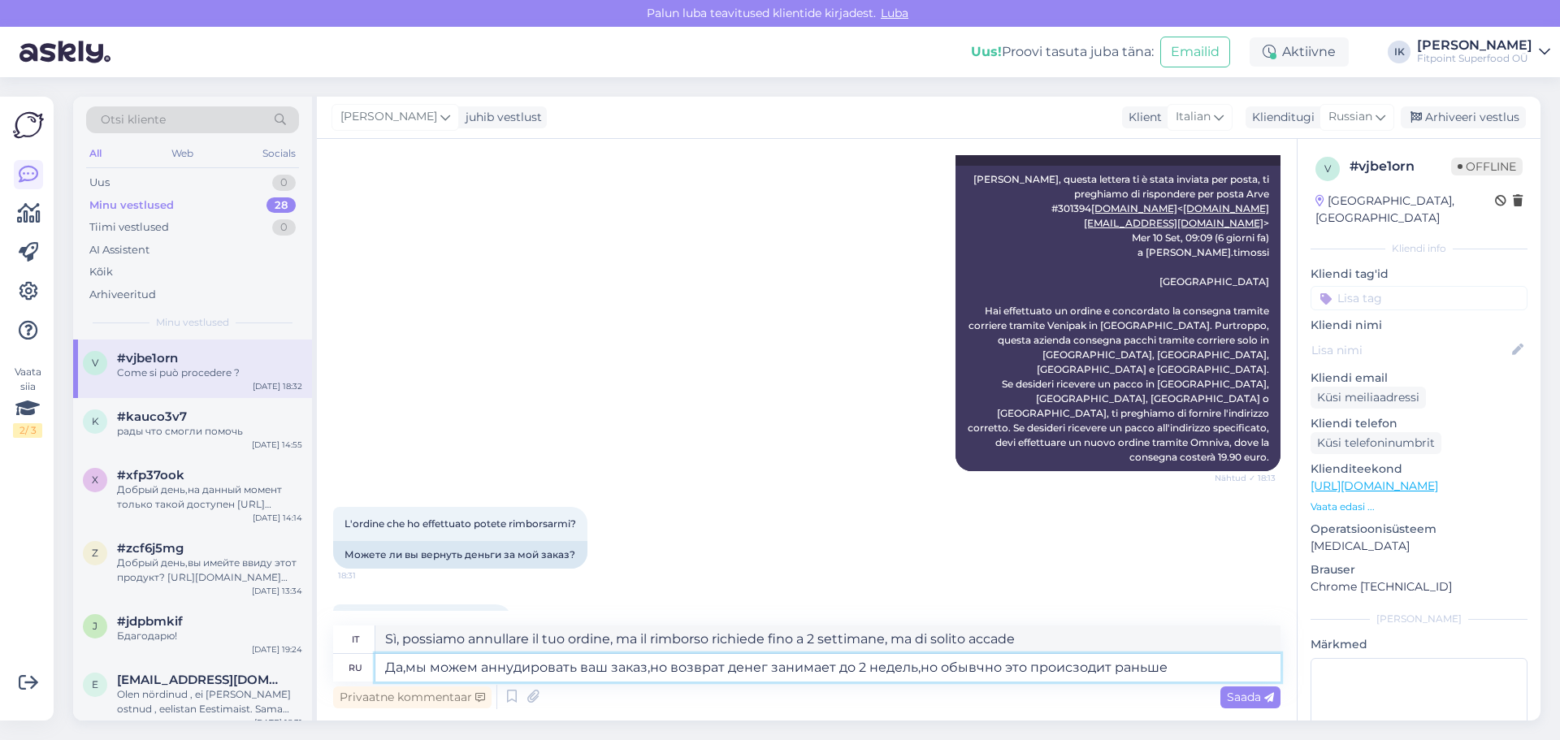
type textarea "Sì, possiamo annullare il tuo ordine, ma il rimborso richiede fino a 2 settiman…"
click at [1079, 665] on textarea "Да,мы можем аннудировать ваш заказ,но возврат денег занимает до 2 недель,но обы…" at bounding box center [827, 668] width 905 height 28
click at [976, 670] on textarea "Да,мы можем аннудировать ваш заказ,но возврат денег занимает до 2 недель,но обы…" at bounding box center [827, 668] width 905 height 28
click at [517, 670] on textarea "Да,мы можем аннудировать ваш заказ,но возврат денег занимает до 2 недель,но обы…" at bounding box center [827, 668] width 905 height 28
type textarea "Да,мы можем аннуллировать ваш заказ,но возврат денег занимает до 2 недель,но об…"
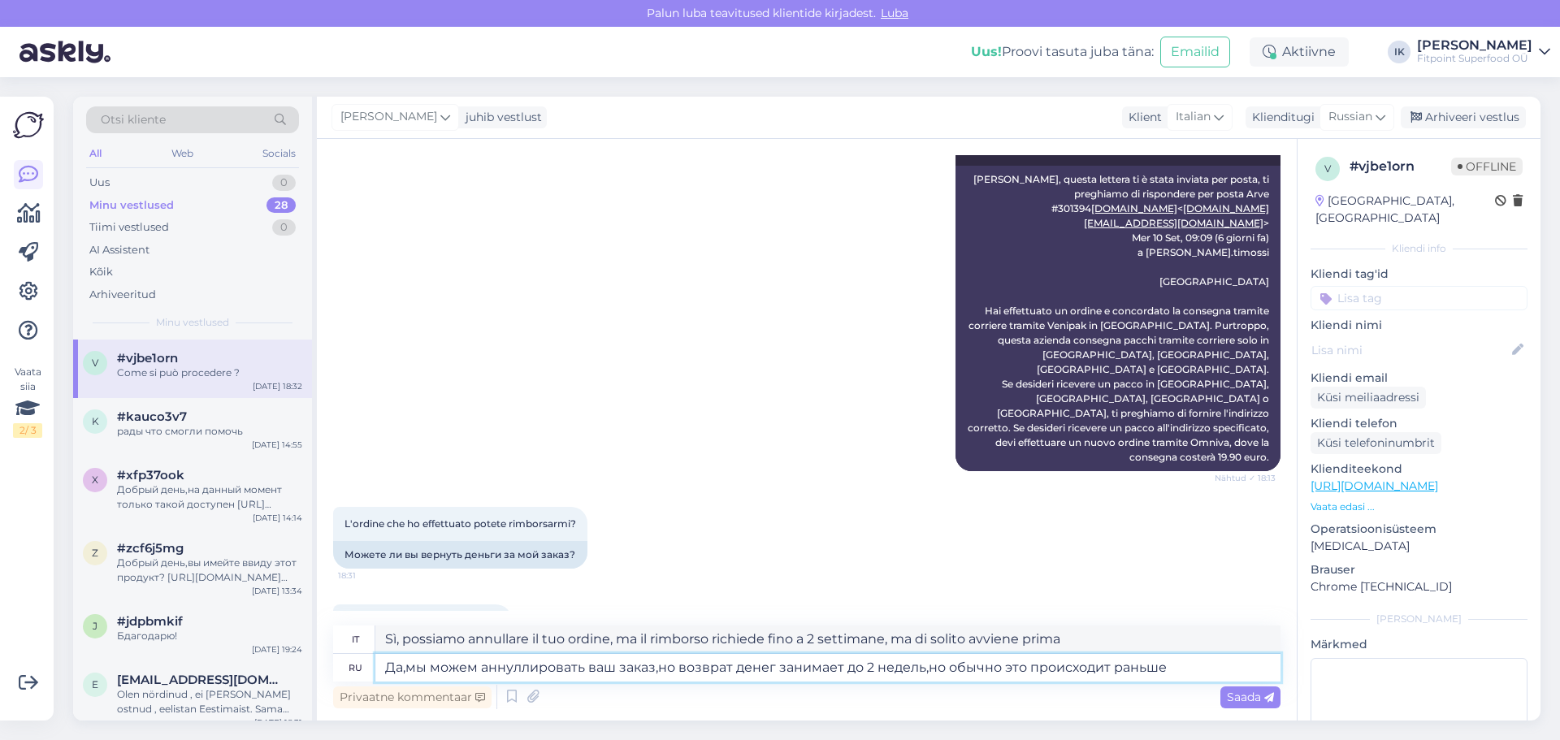
type textarea "Sì, possiamo annullare il tuo ordine, ma ci vogliono fino a 2 settimane per ria…"
click at [498, 671] on textarea "Да,мы можем аннуллировать ваш заказ,но возврат денег занимает до 2 недель,но об…" at bounding box center [827, 668] width 905 height 28
type textarea "Да,мы можем ануллировать ваш заказ,но возврат денег занимает до 2 недель,но обы…"
type textarea "Sì, possiamo annullare il tuo ordine, ma il rimborso richiede fino a 2 settiman…"
click at [1178, 671] on textarea "Да,мы можем ануллировать ваш заказ,но возврат денег занимает до 2 недель,но обы…" at bounding box center [827, 668] width 905 height 28
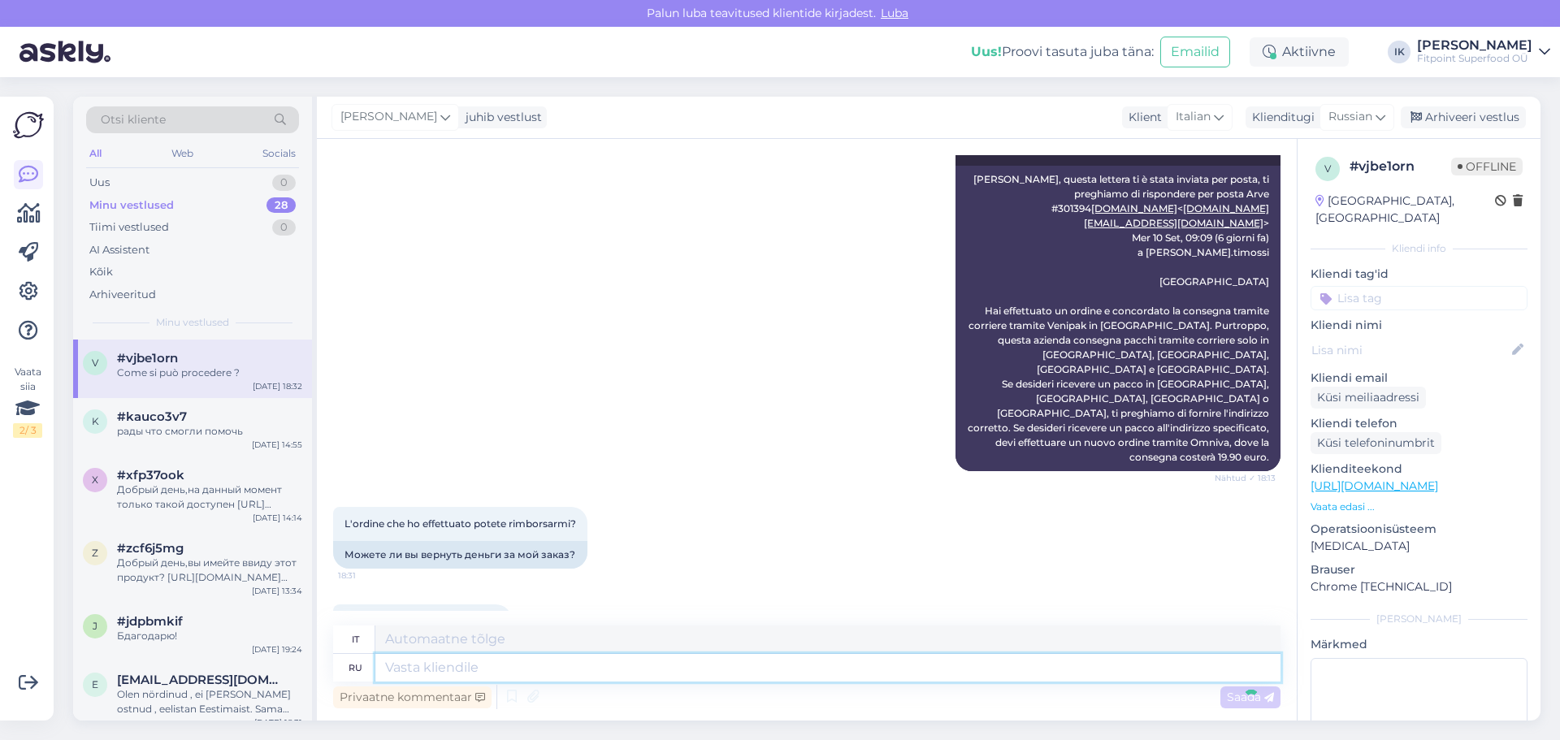
scroll to position [612, 0]
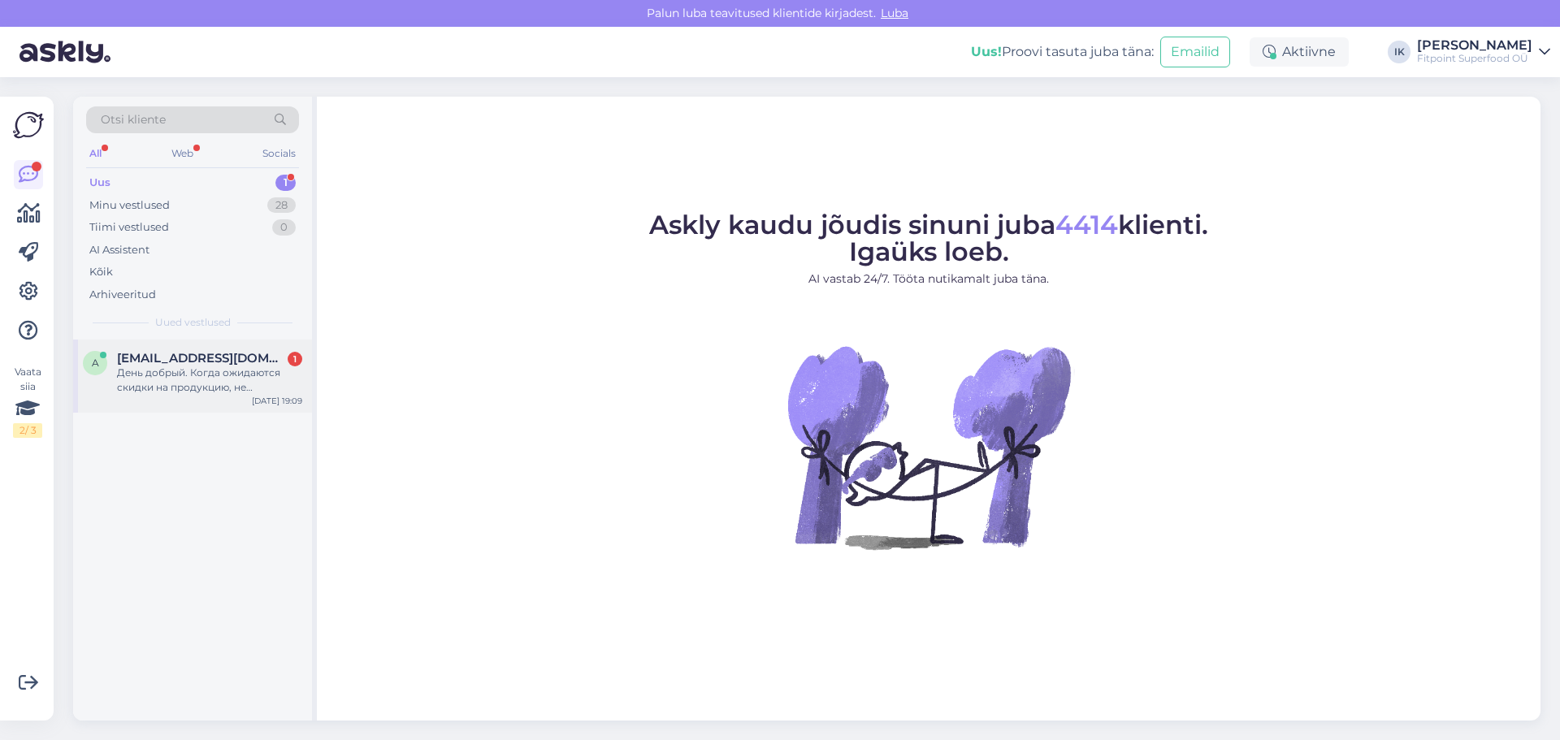
click at [219, 349] on div "a [EMAIL_ADDRESS][DOMAIN_NAME] 1 День добрый. Когда ожидаются скидки на продукц…" at bounding box center [192, 376] width 239 height 73
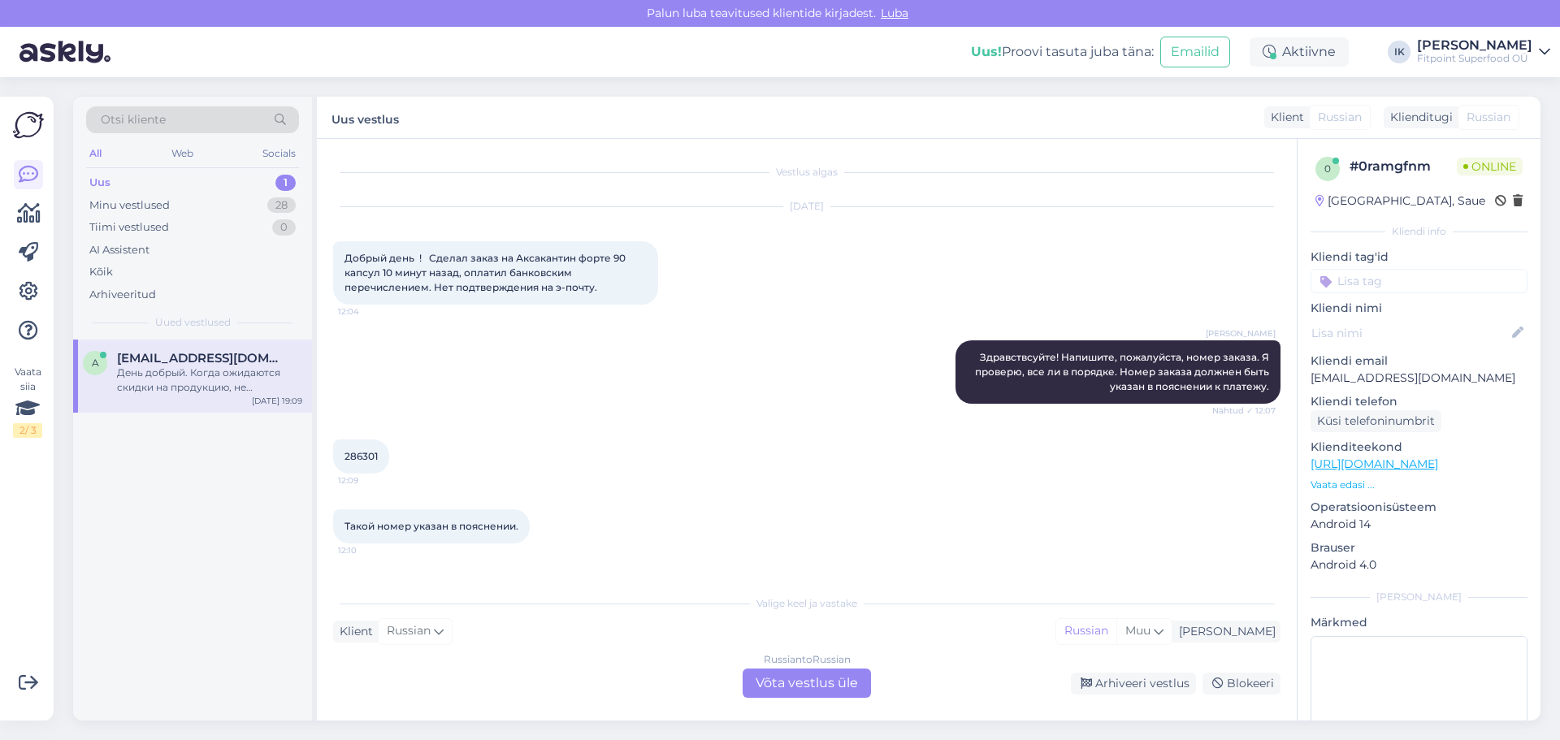
scroll to position [402, 0]
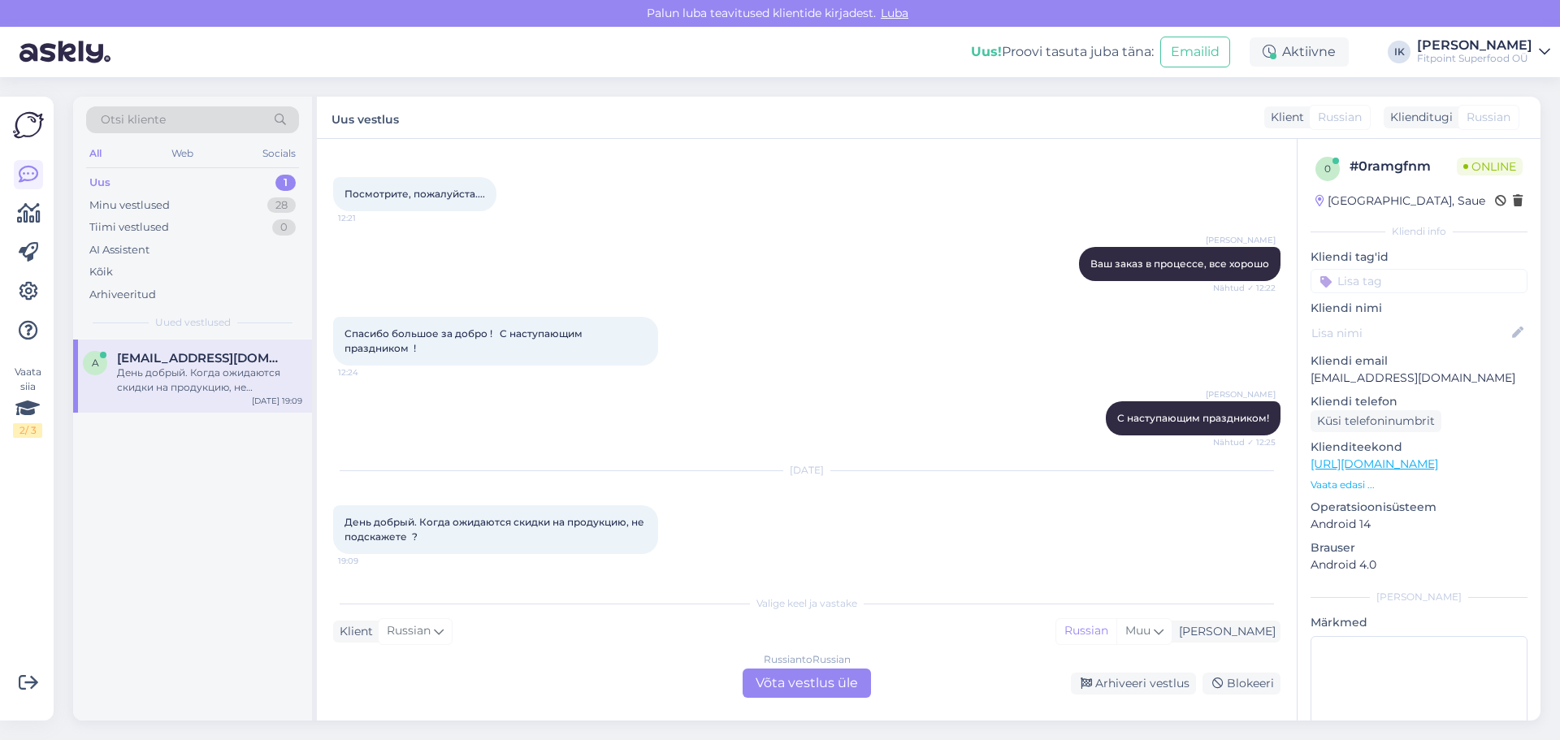
click at [793, 660] on div "Russian to Russian" at bounding box center [807, 660] width 87 height 15
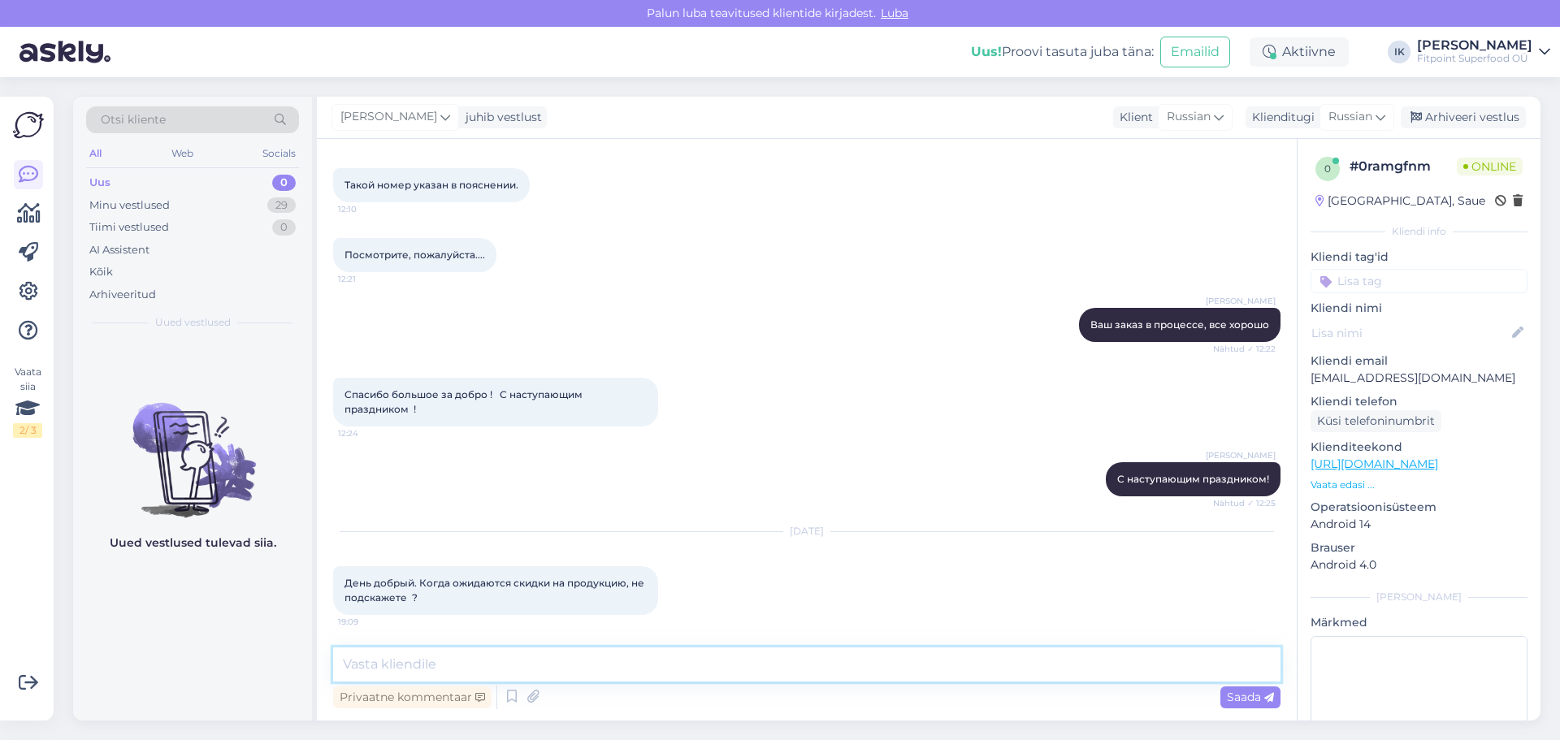
click at [757, 666] on textarea at bounding box center [807, 665] width 948 height 34
type textarea "L"
type textarea "Добрый день,к сожалению не знаем,так как были на прошлой неделе"
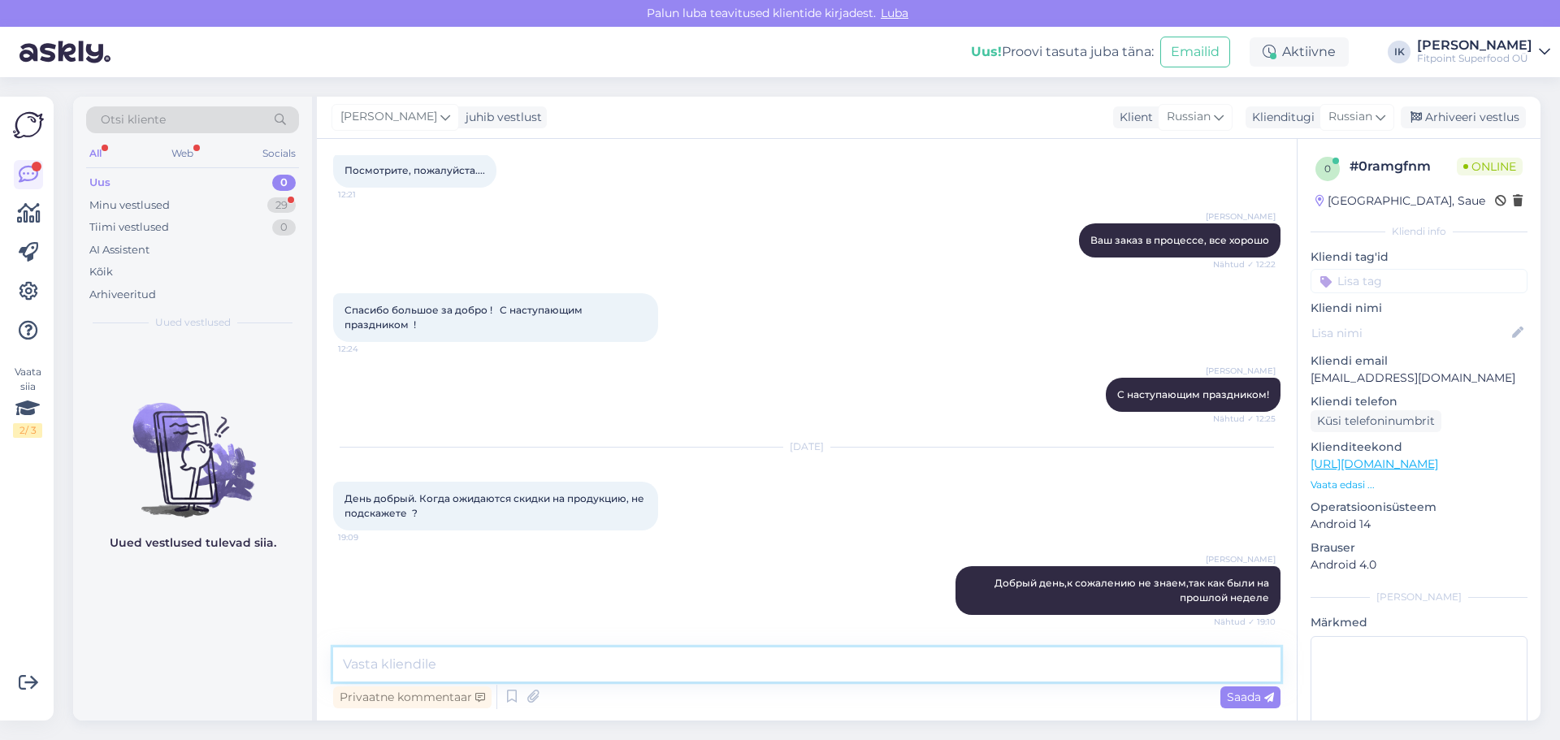
scroll to position [496, 0]
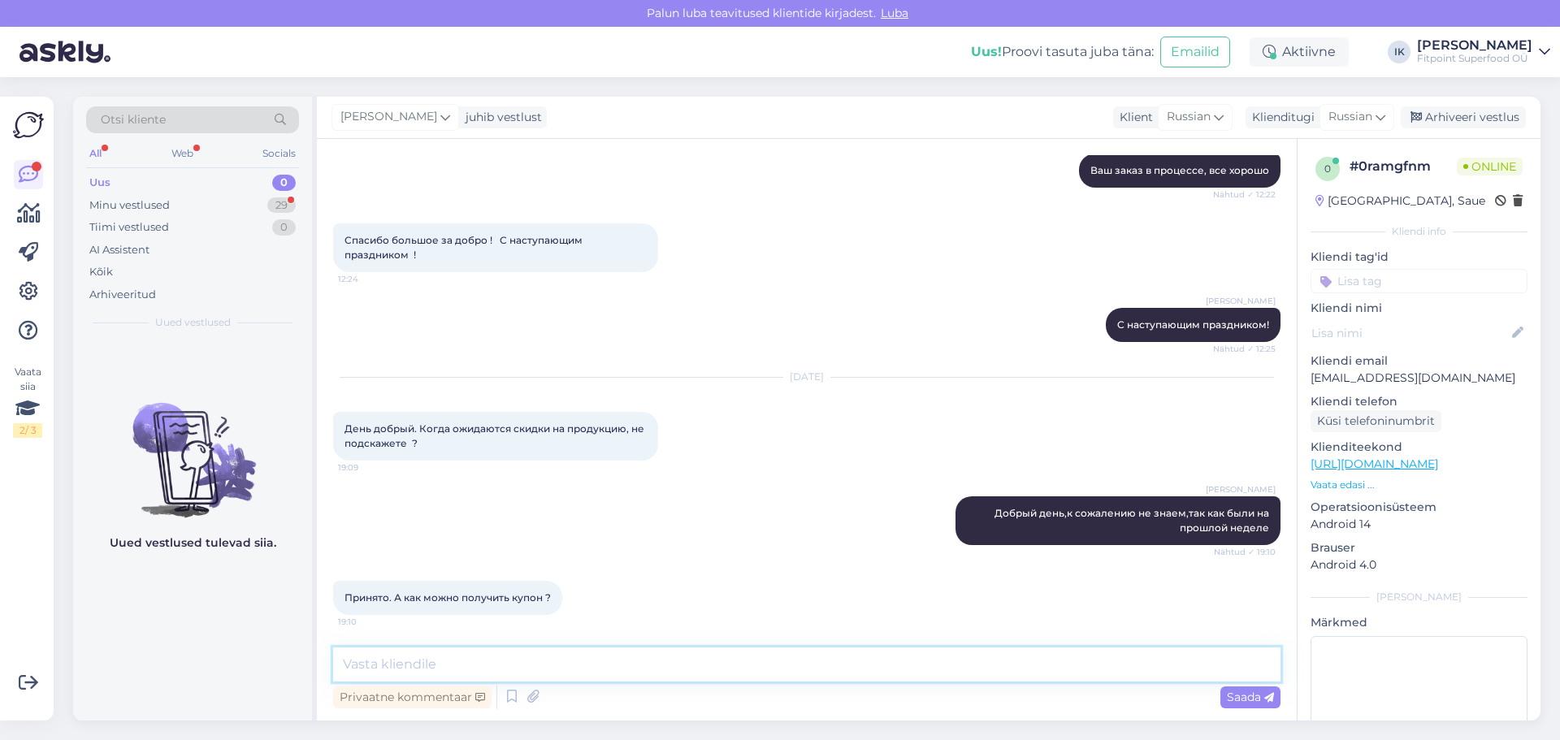
click at [645, 655] on textarea at bounding box center [807, 665] width 948 height 34
type textarea "Можете подписаться на рассылку и получить скидку на первый заказ"
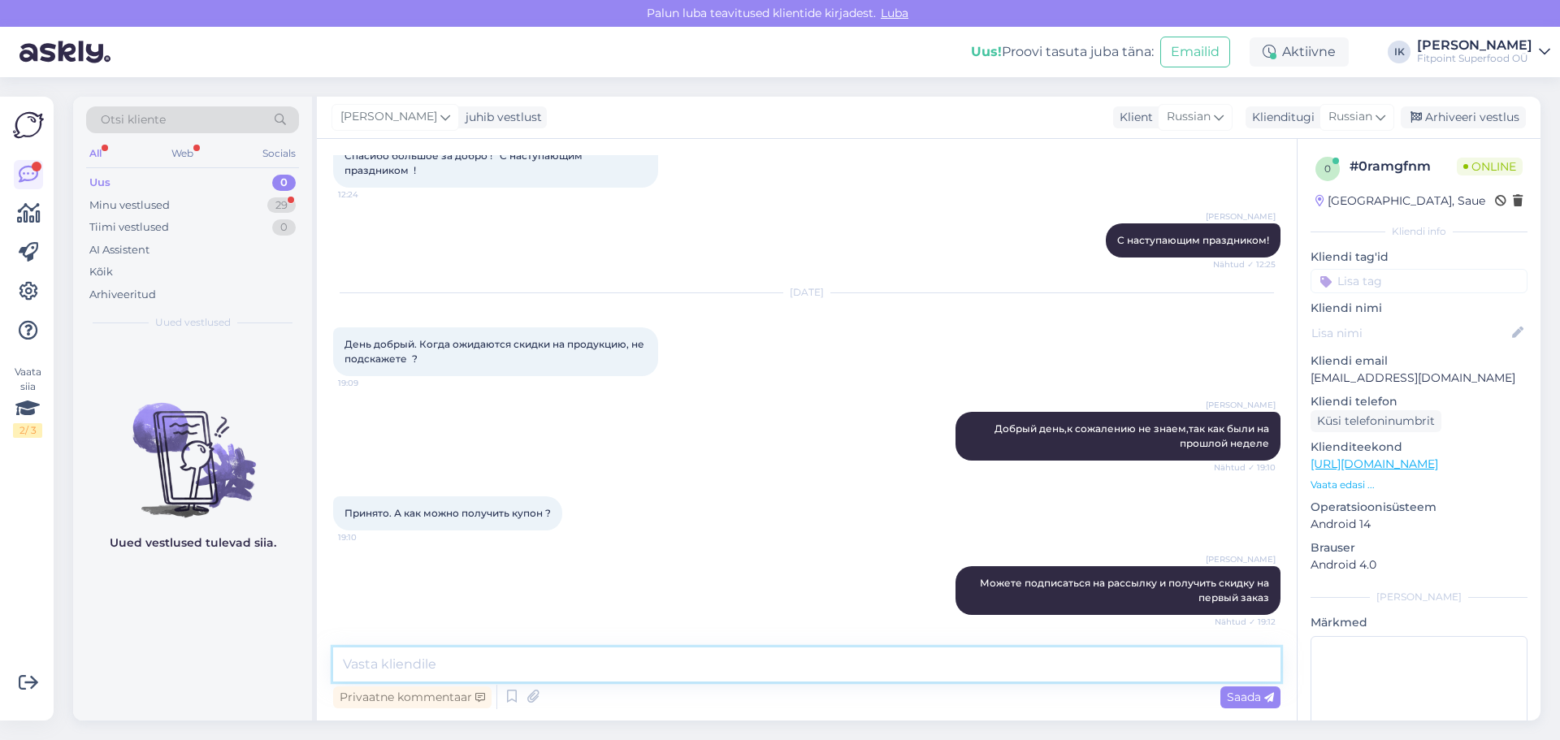
scroll to position [650, 0]
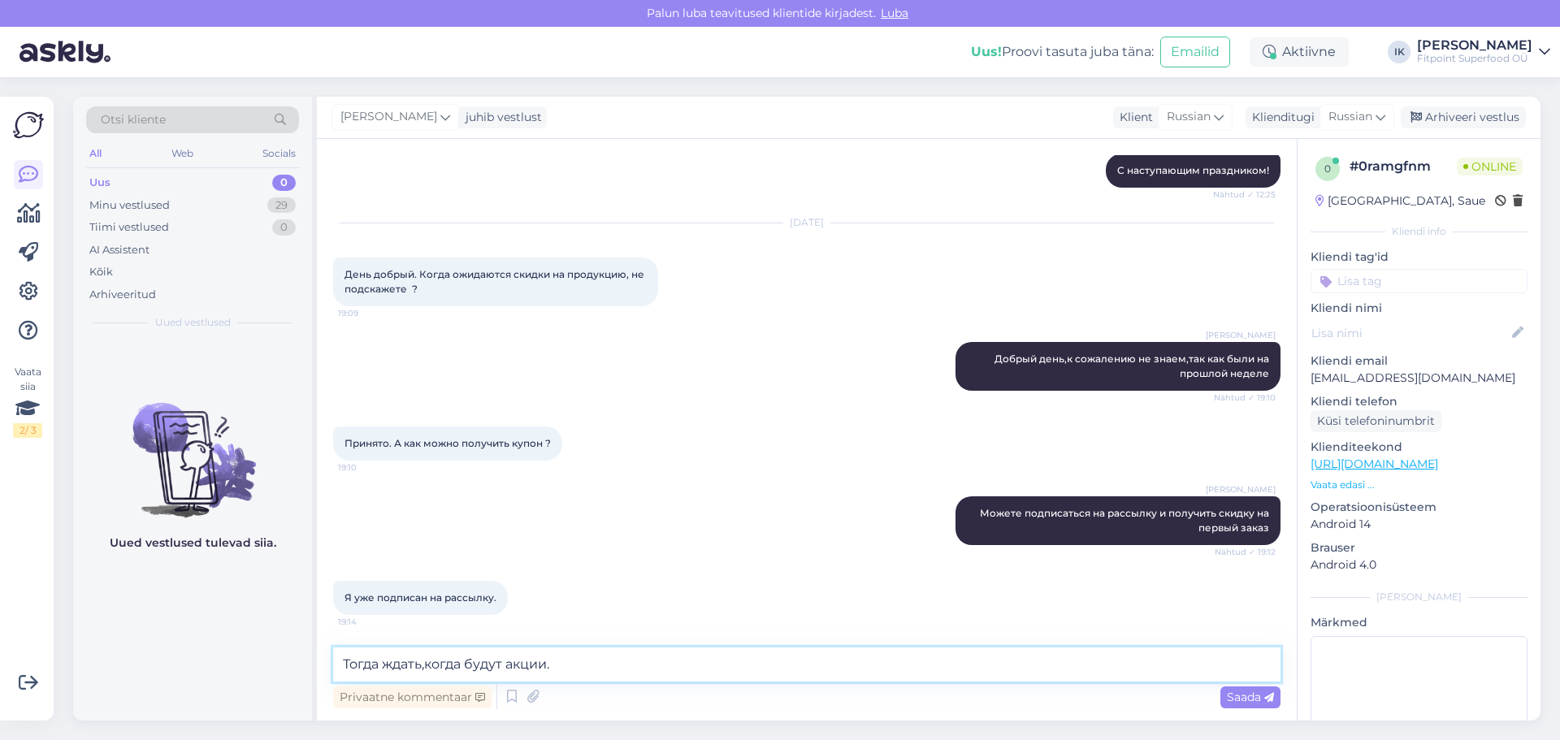
type textarea "Тогда ждать,когда будут акции"
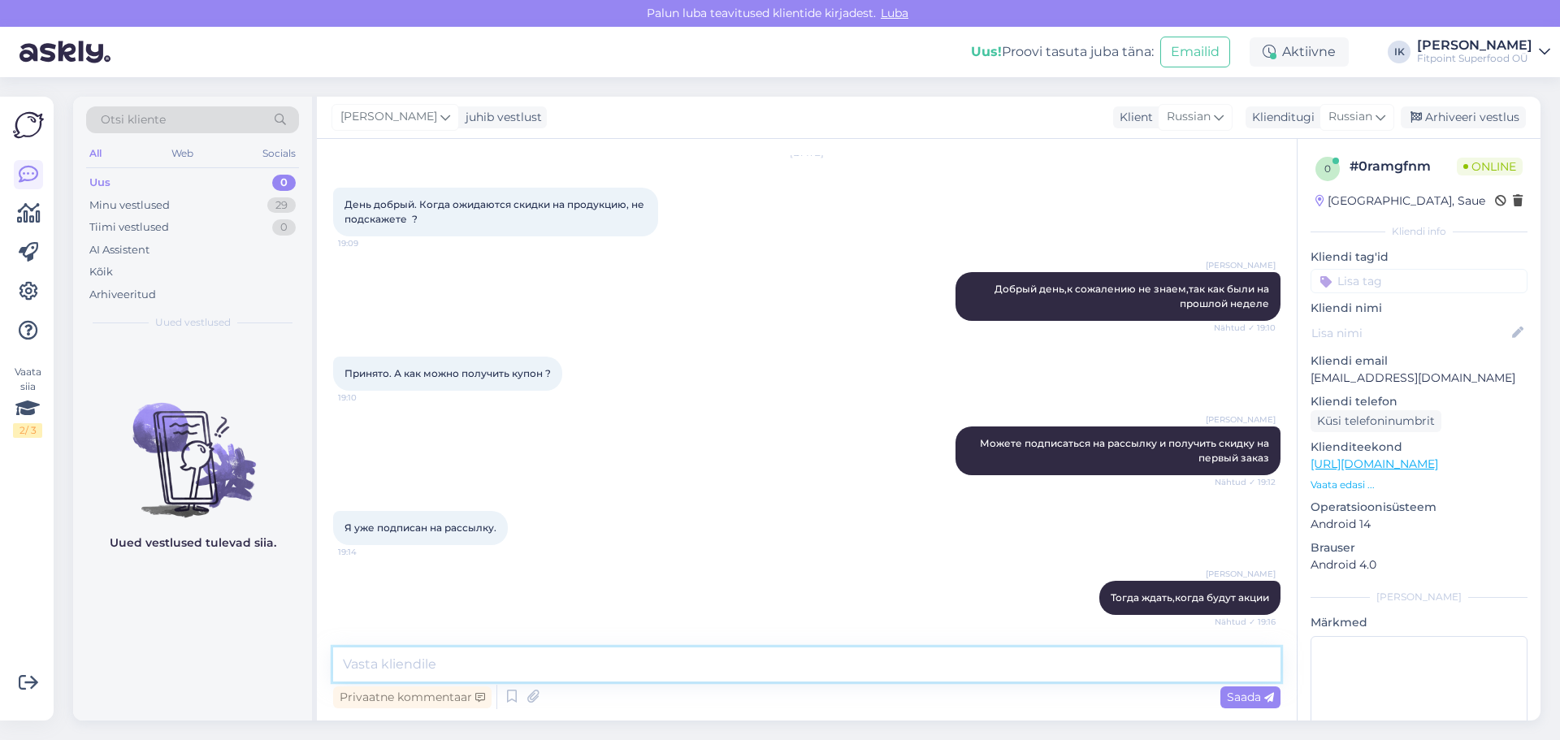
scroll to position [790, 0]
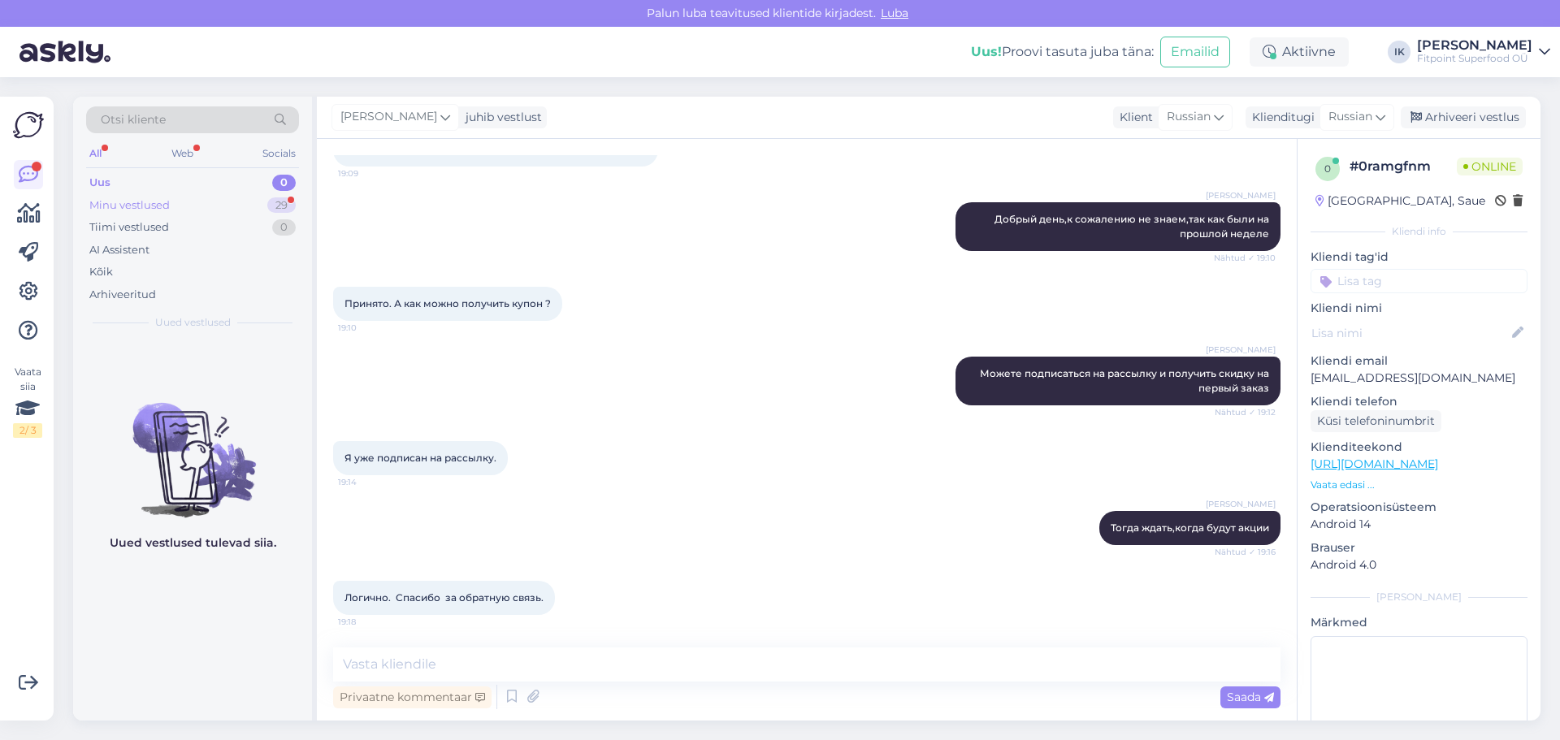
click at [131, 201] on div "Minu vestlused" at bounding box center [129, 205] width 80 height 16
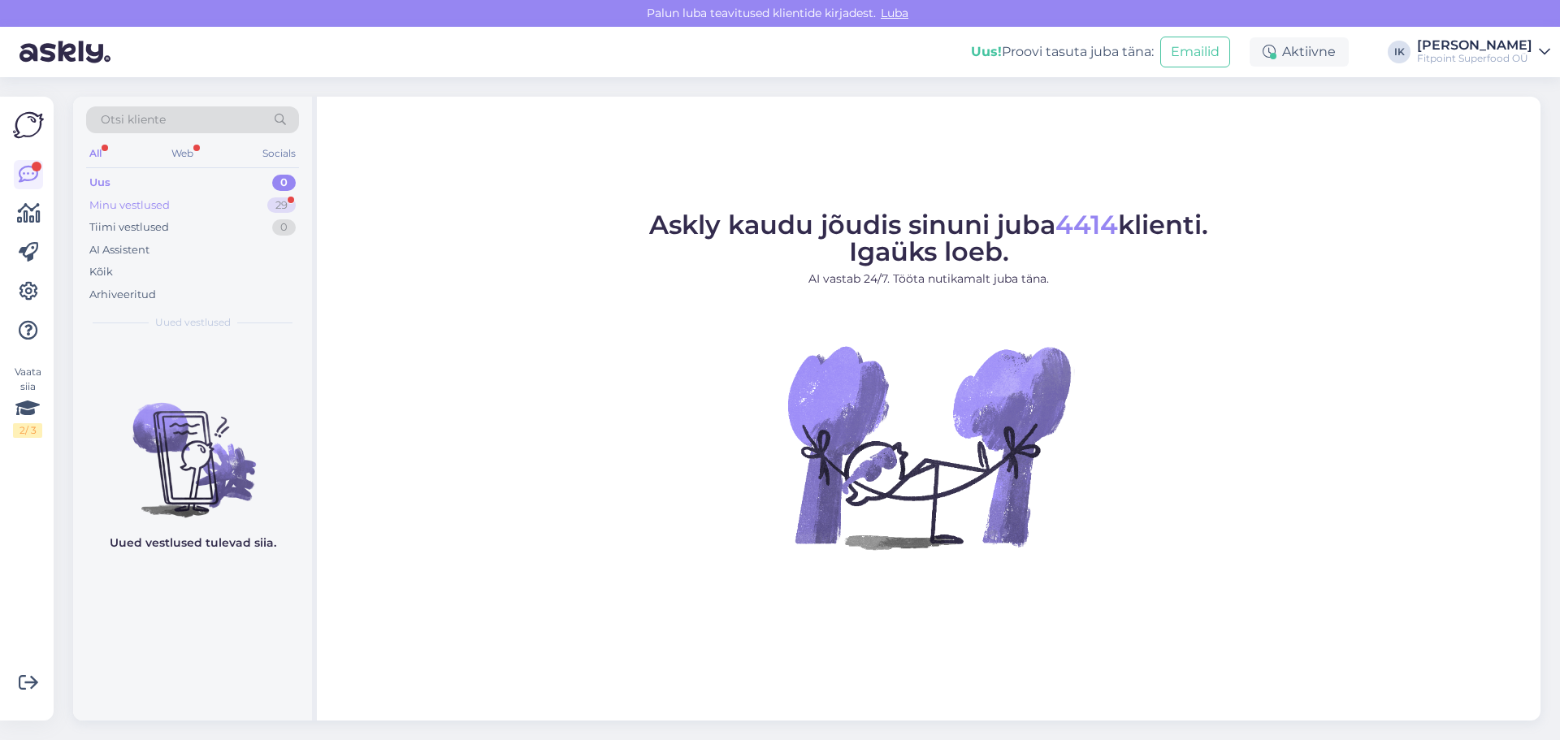
click at [178, 202] on div "Minu vestlused 29" at bounding box center [192, 205] width 213 height 23
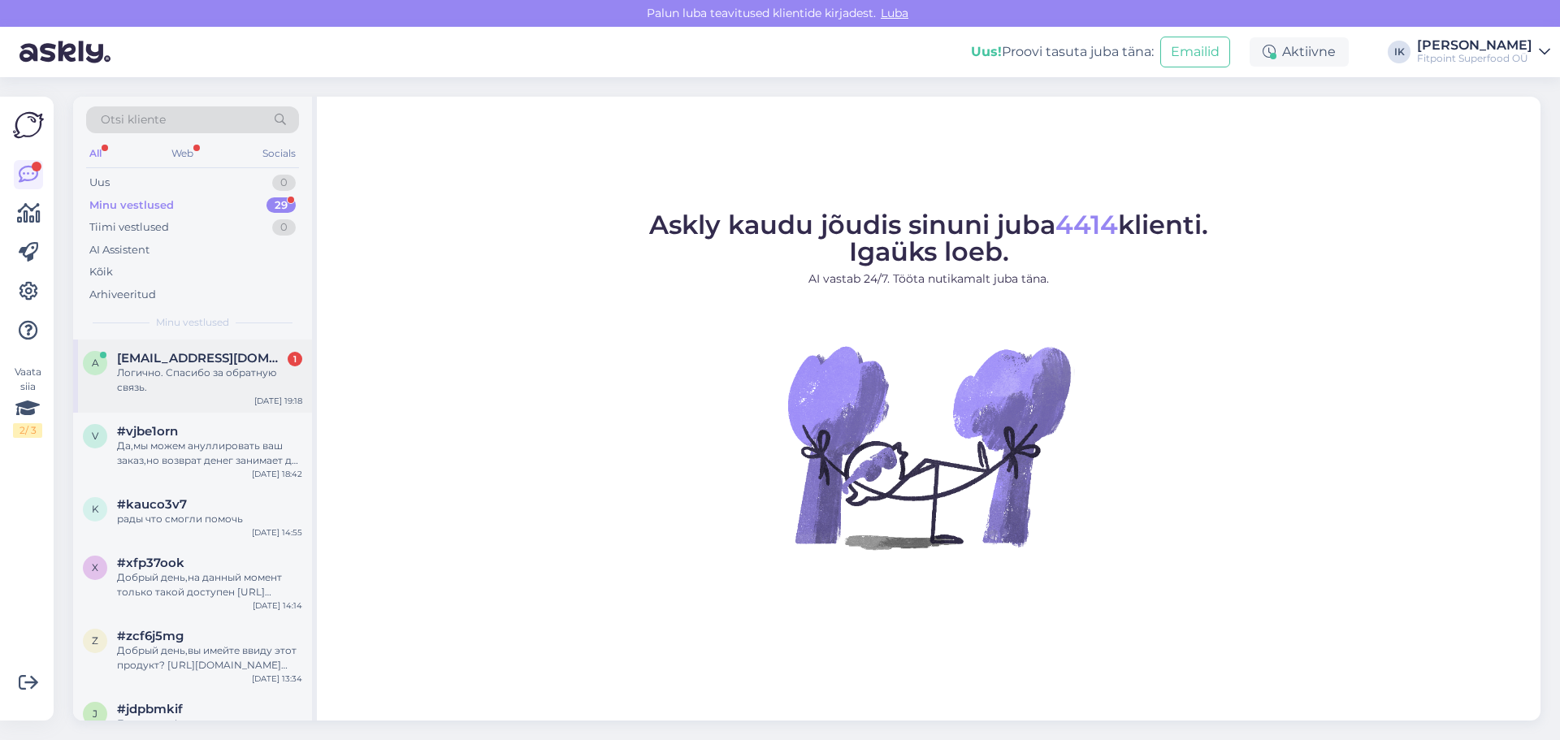
click at [233, 363] on span "aleksandrnaumtsuk@gmail.com" at bounding box center [201, 358] width 169 height 15
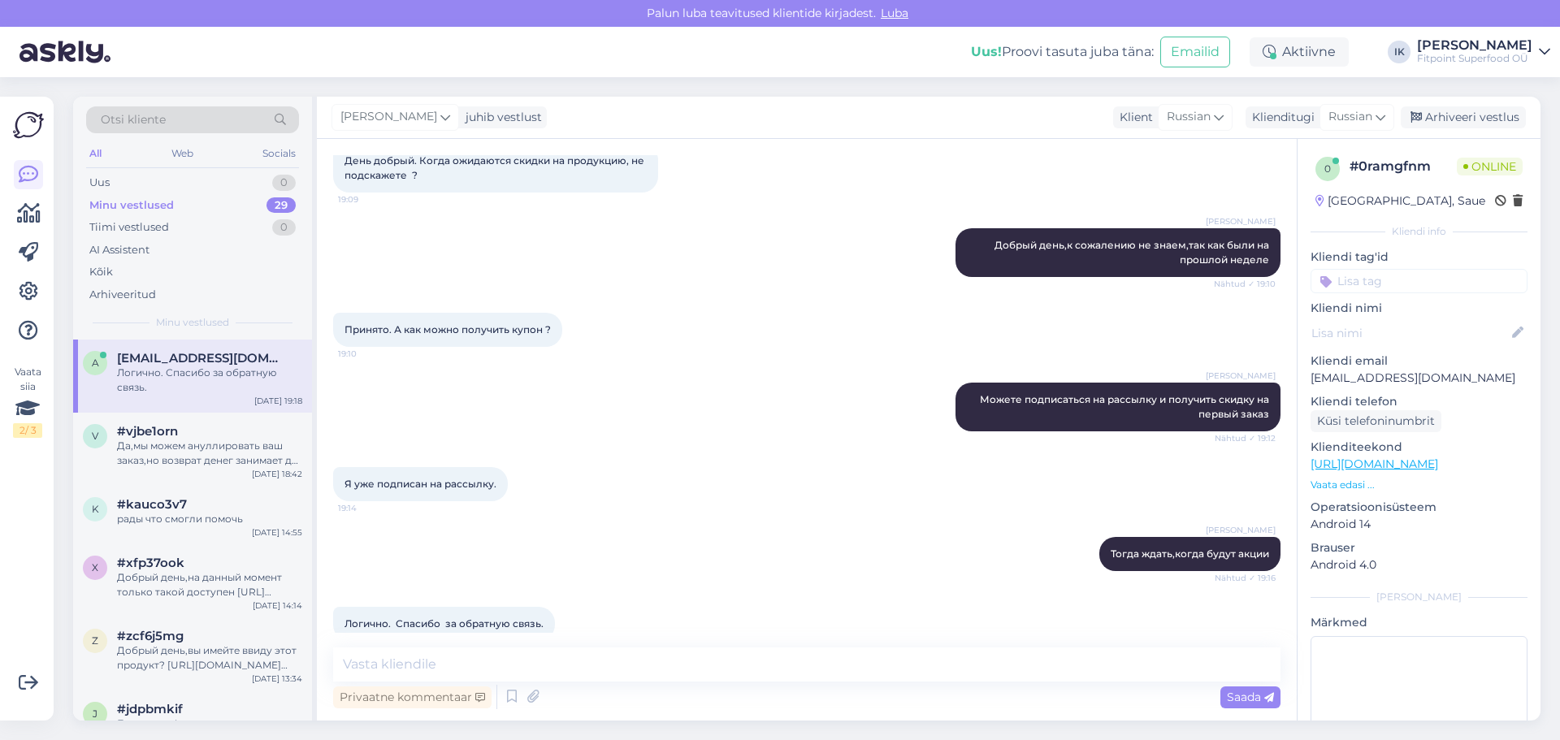
scroll to position [790, 0]
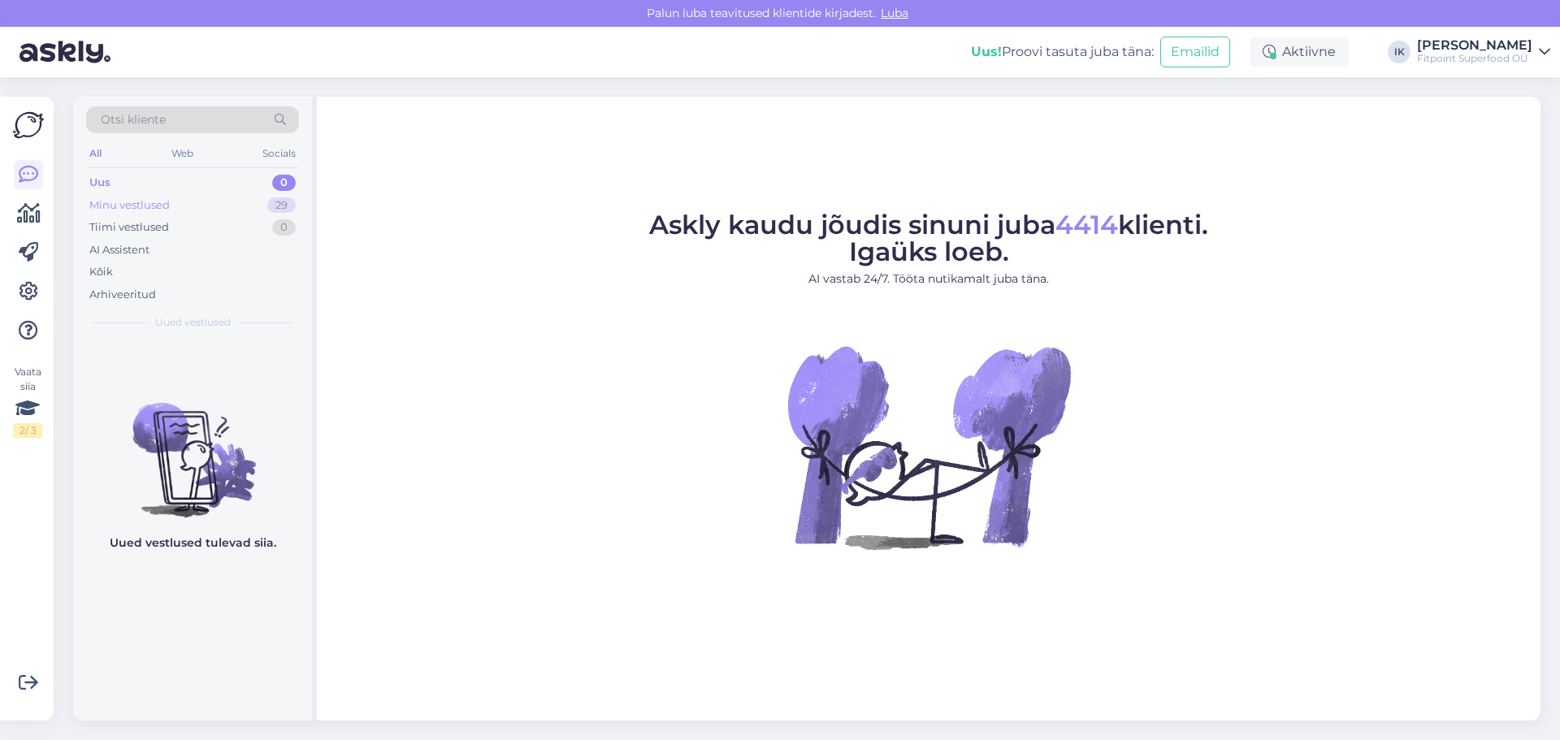
click at [163, 200] on div "Minu vestlused" at bounding box center [129, 205] width 80 height 16
